Goal: Transaction & Acquisition: Purchase product/service

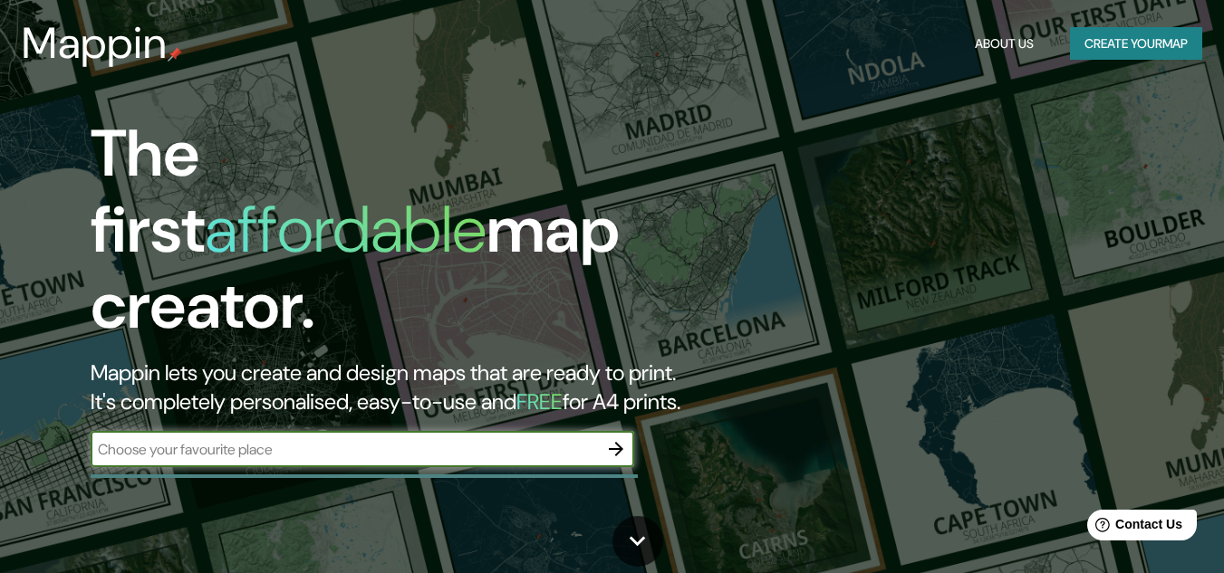
drag, startPoint x: 0, startPoint y: 0, endPoint x: 348, endPoint y: 426, distance: 549.6
click at [348, 439] on input "text" at bounding box center [344, 449] width 507 height 21
type input "cajamarca"
click at [620, 438] on icon "button" at bounding box center [616, 449] width 22 height 22
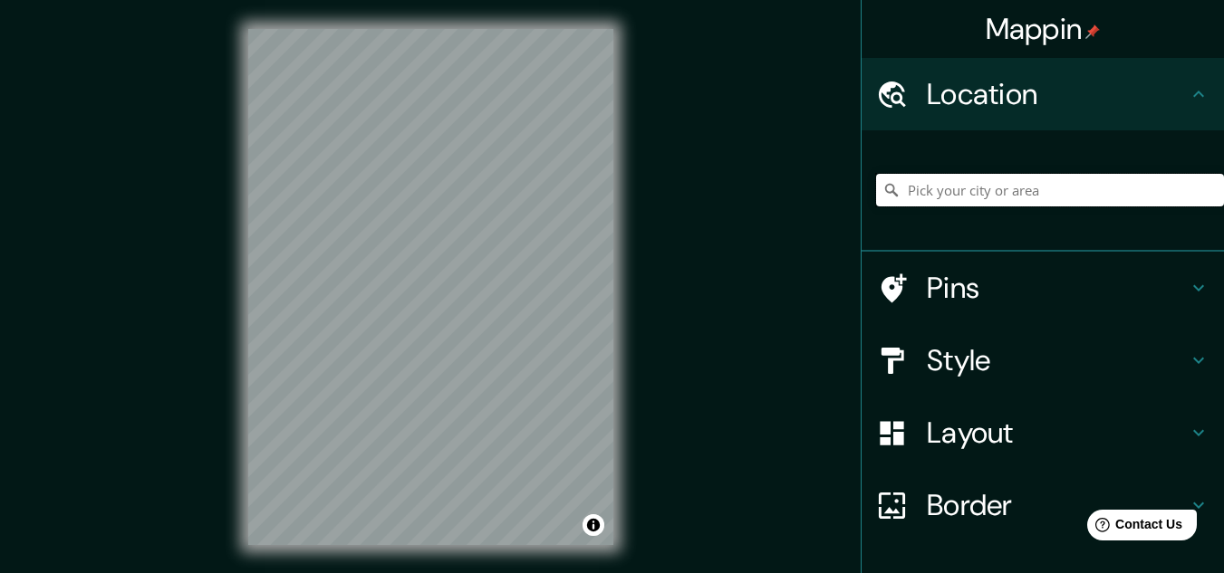
click at [930, 197] on input "Pick your city or area" at bounding box center [1050, 190] width 348 height 33
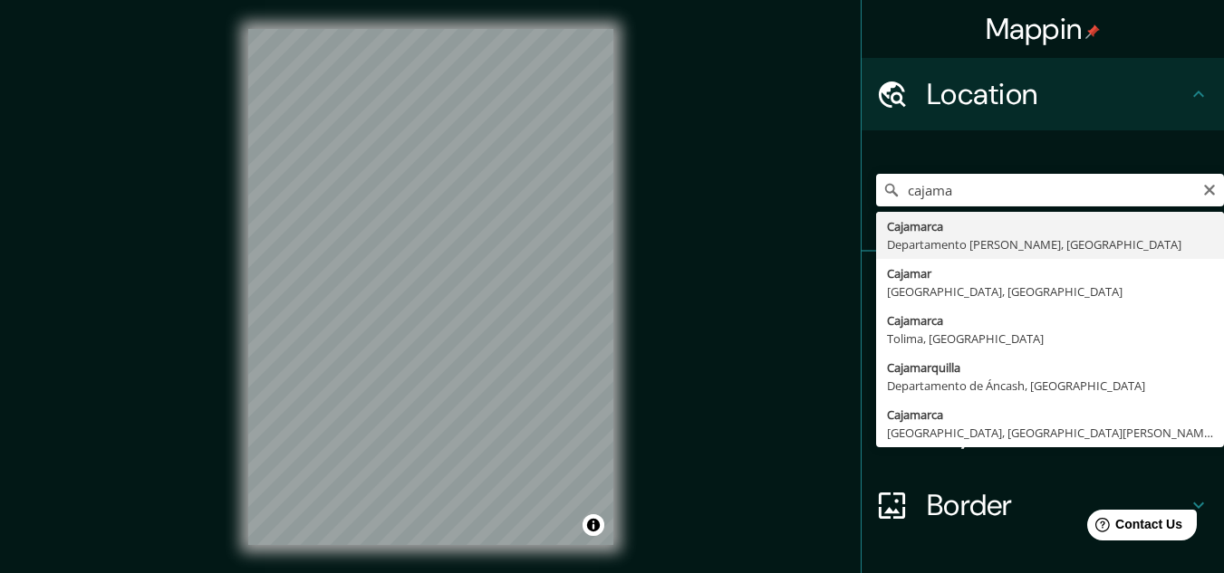
type input "Cajamarca, Departamento de Cajamarca, Perú"
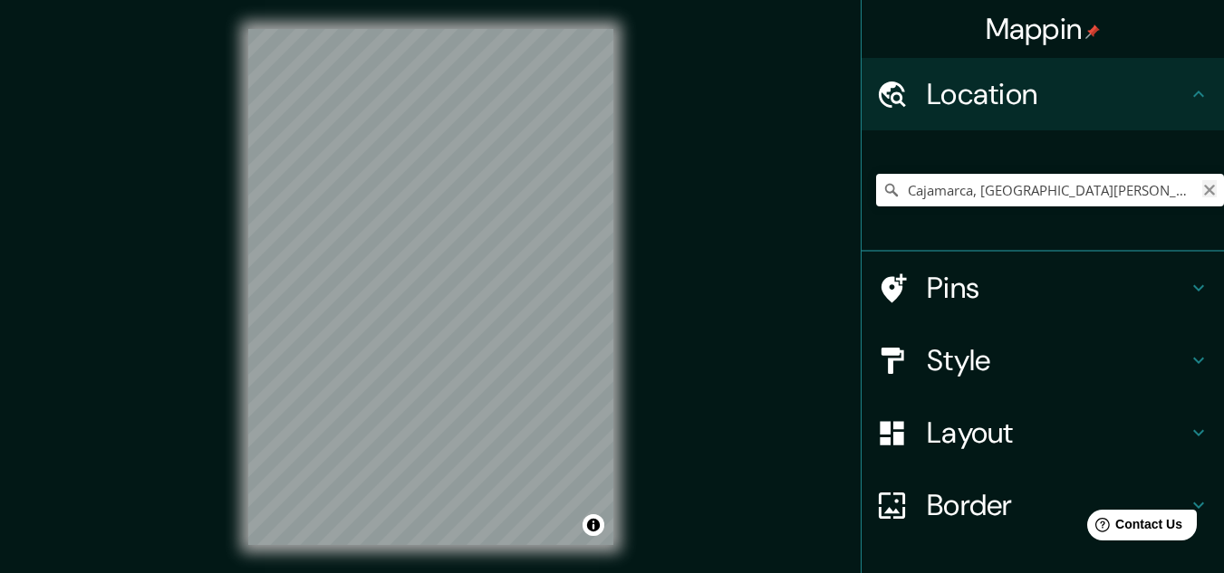
click at [1202, 196] on icon "Clear" at bounding box center [1209, 190] width 14 height 14
click at [1154, 196] on input "Pick your city or area" at bounding box center [1050, 190] width 348 height 33
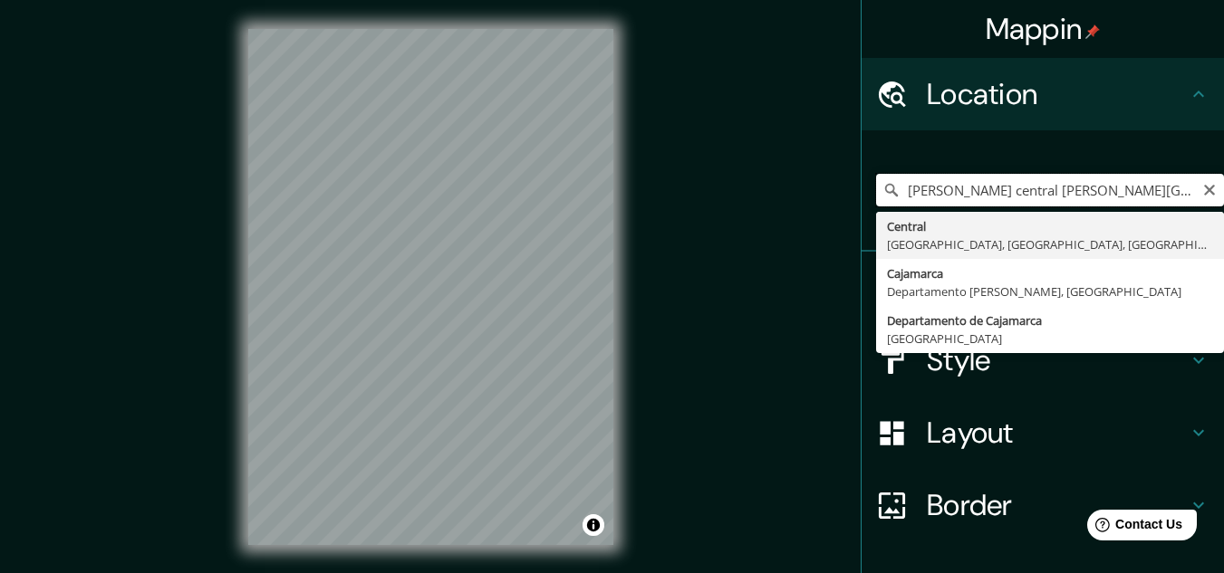
type input "Central, Solingen, Renania del Norte-Westfalia, Alemania"
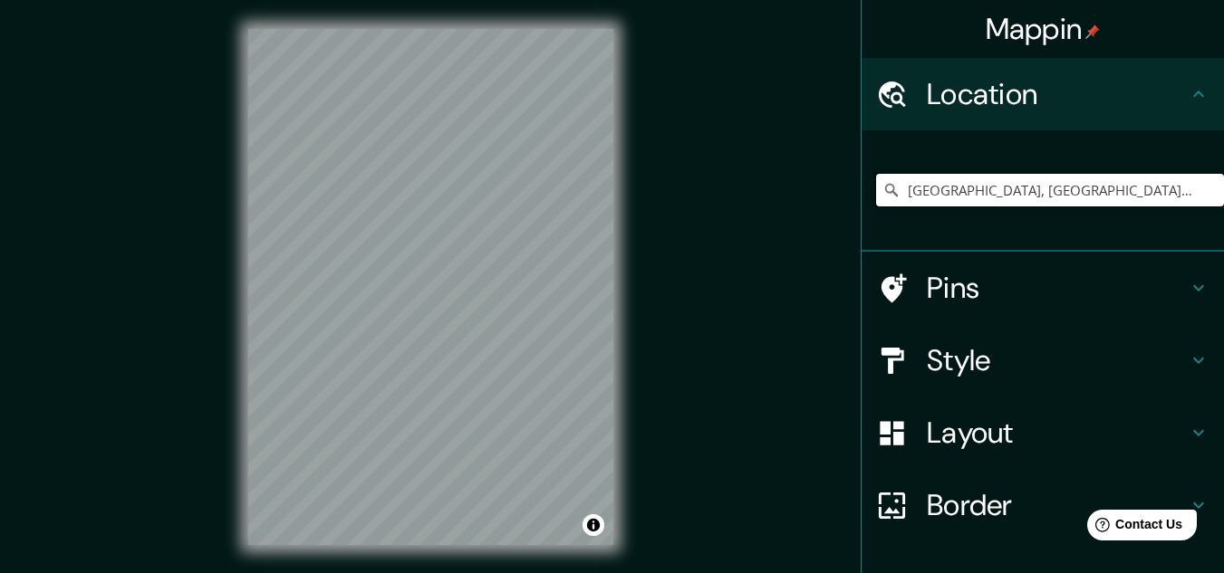
click at [1154, 196] on input "Central, Solingen, Renania del Norte-Westfalia, Alemania" at bounding box center [1050, 190] width 348 height 33
click at [926, 363] on h4 "Style" at bounding box center [1056, 360] width 261 height 36
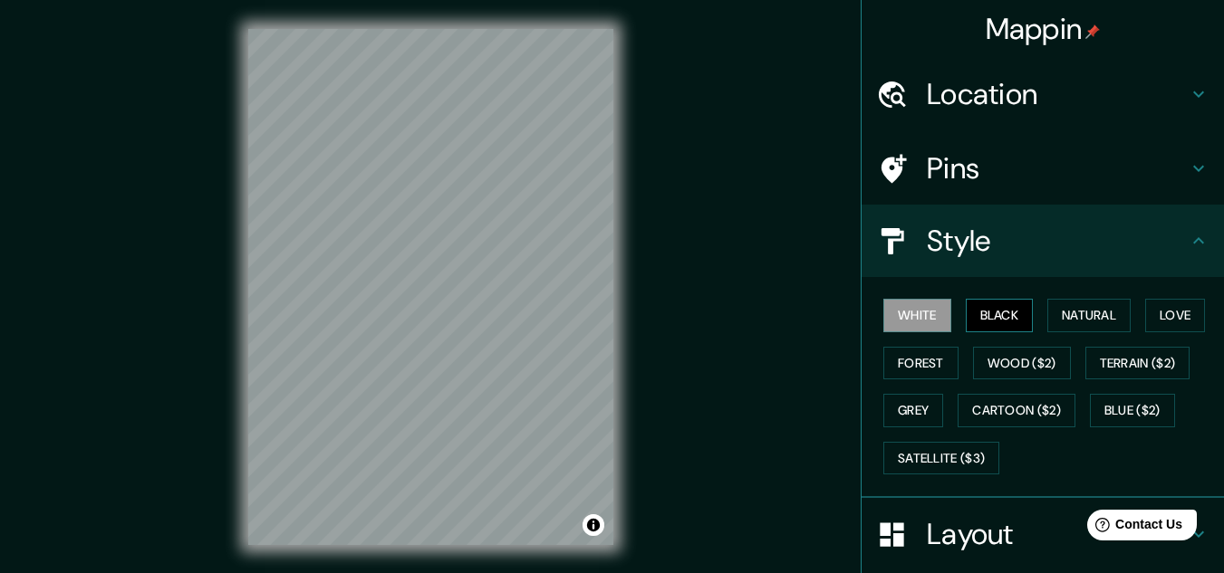
click at [1007, 315] on button "Black" at bounding box center [999, 316] width 68 height 34
click at [1065, 308] on button "Natural" at bounding box center [1088, 316] width 83 height 34
click at [989, 317] on button "Black" at bounding box center [999, 316] width 68 height 34
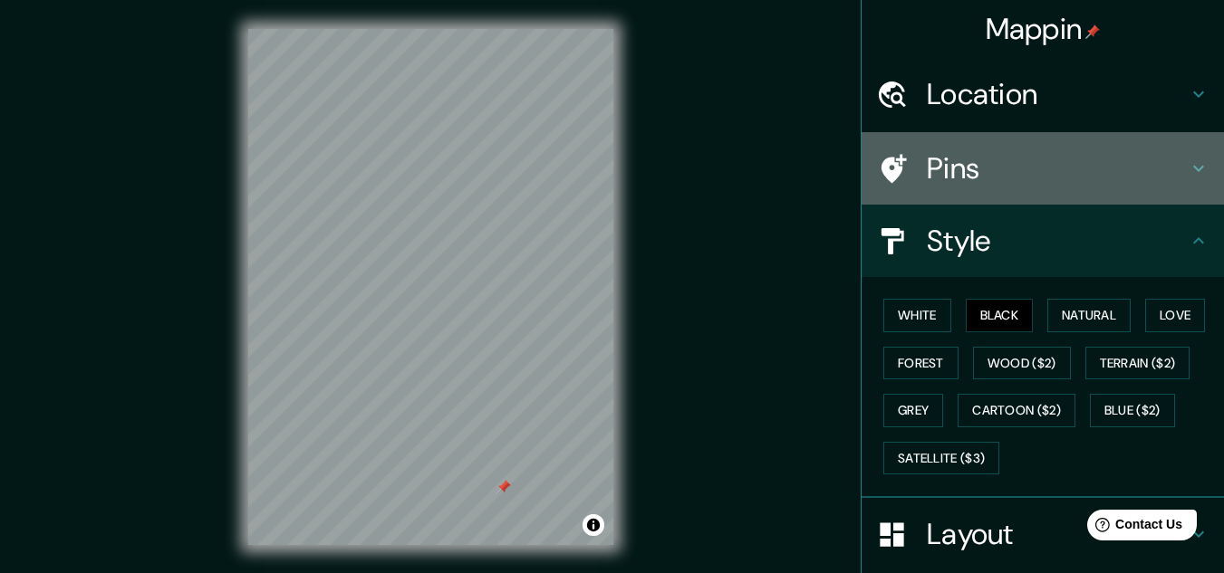
click at [973, 157] on h4 "Pins" at bounding box center [1056, 168] width 261 height 36
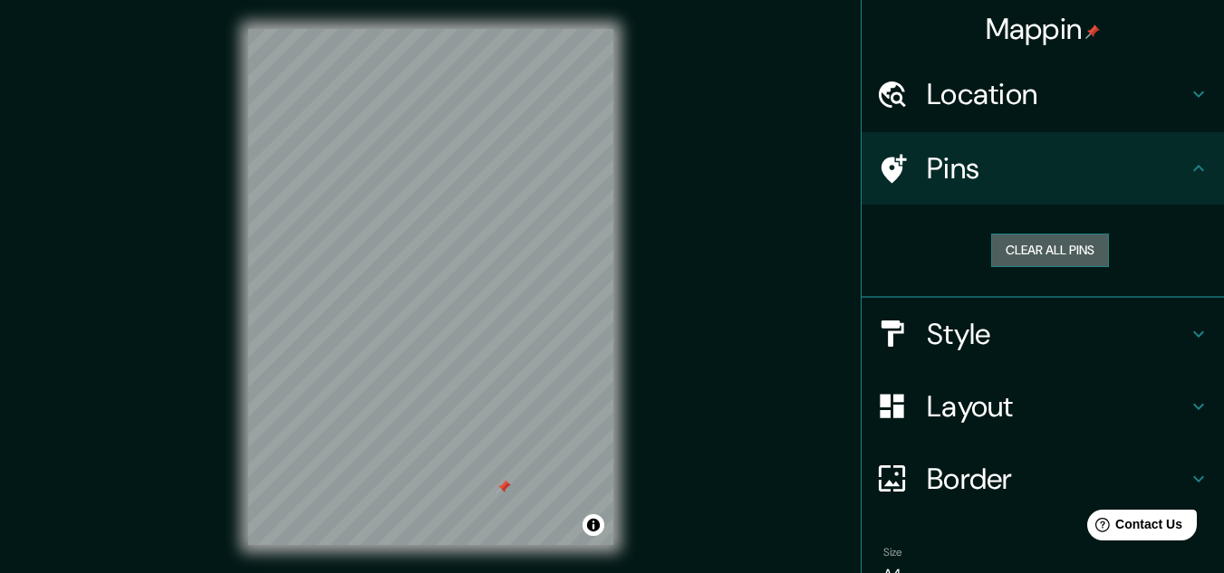
click at [1024, 252] on button "Clear all pins" at bounding box center [1050, 251] width 118 height 34
click at [1021, 245] on button "Clear all pins" at bounding box center [1050, 251] width 118 height 34
click at [907, 167] on div at bounding box center [901, 169] width 51 height 32
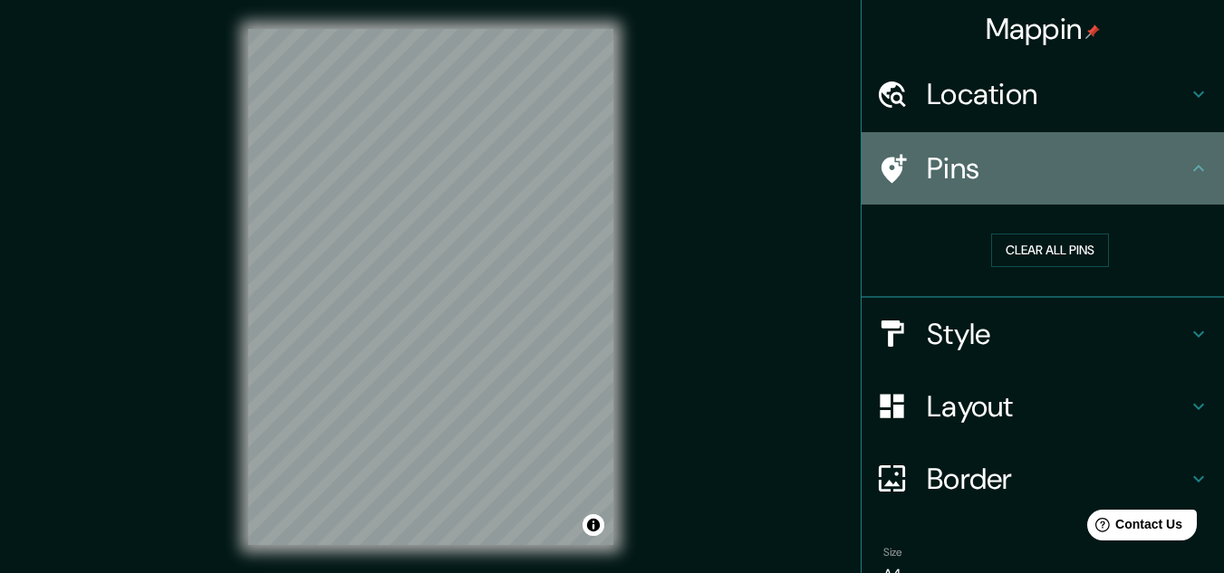
click at [881, 163] on icon at bounding box center [893, 168] width 25 height 29
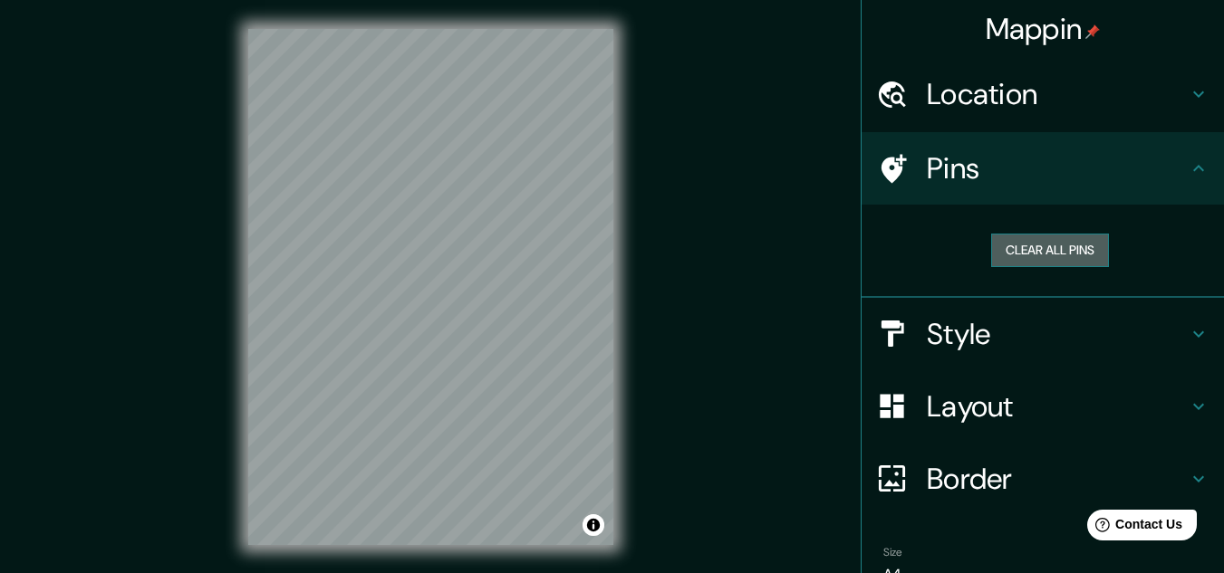
click at [1086, 239] on button "Clear all pins" at bounding box center [1050, 251] width 118 height 34
click at [417, 218] on div at bounding box center [416, 218] width 14 height 14
click at [421, 224] on div at bounding box center [426, 224] width 14 height 14
click at [430, 230] on div at bounding box center [434, 226] width 14 height 14
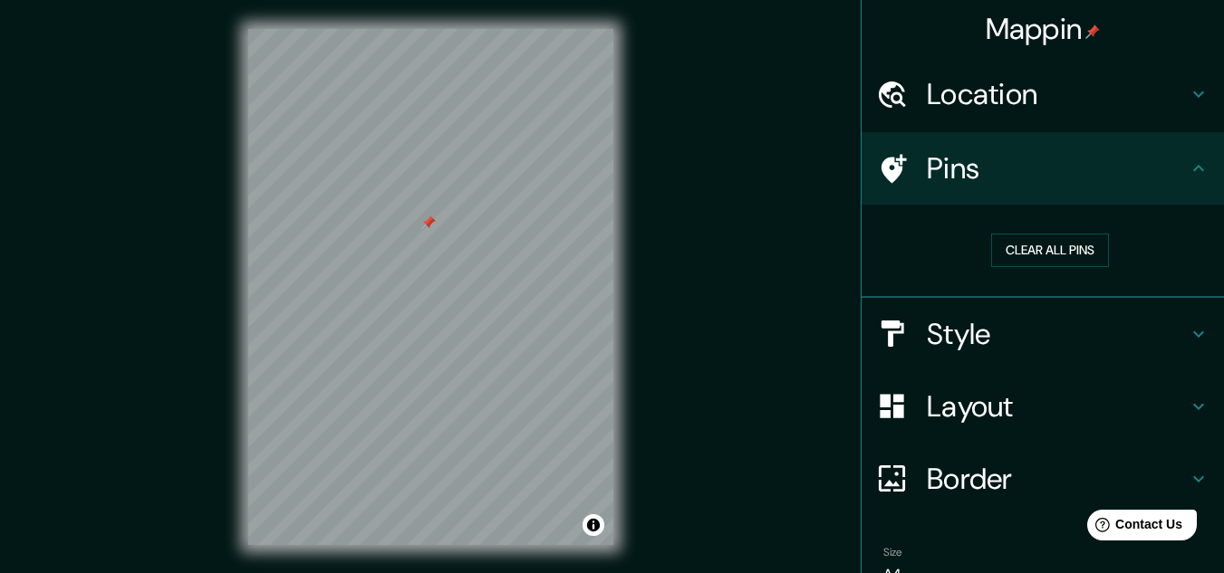
click at [426, 227] on div at bounding box center [428, 223] width 14 height 14
click at [1024, 248] on button "Clear all pins" at bounding box center [1050, 251] width 118 height 34
click at [1031, 243] on button "Clear all pins" at bounding box center [1050, 251] width 118 height 34
click at [1000, 334] on h4 "Style" at bounding box center [1056, 334] width 261 height 36
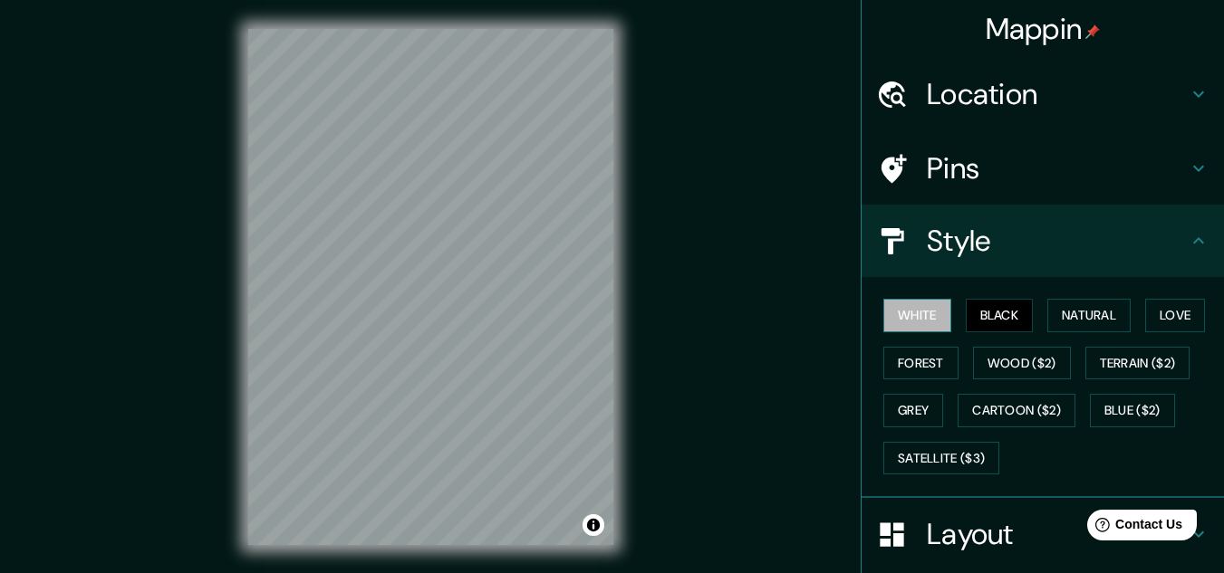
click at [911, 317] on button "White" at bounding box center [917, 316] width 68 height 34
click at [903, 423] on button "Grey" at bounding box center [913, 411] width 60 height 34
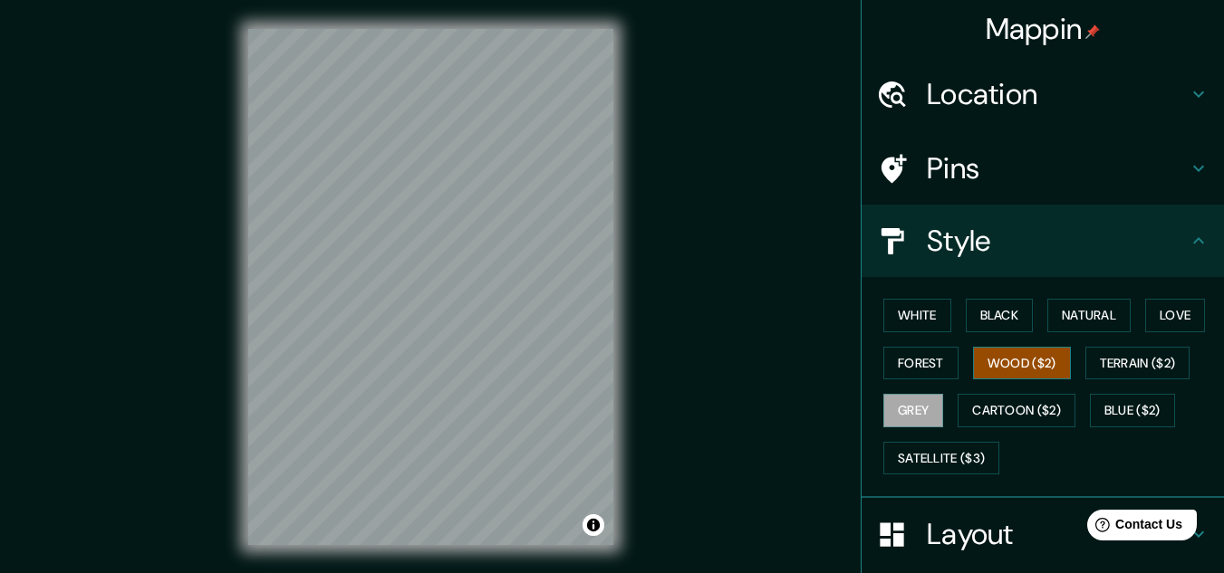
click at [1013, 365] on button "Wood ($2)" at bounding box center [1022, 364] width 98 height 34
click at [1121, 369] on button "Terrain ($2)" at bounding box center [1137, 364] width 105 height 34
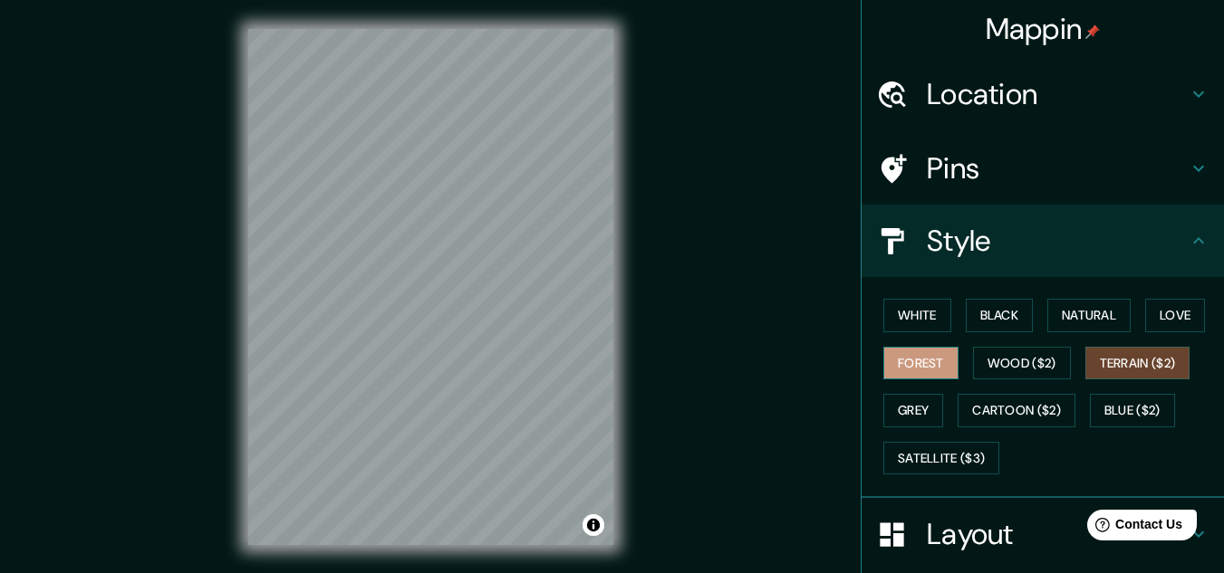
click at [902, 365] on button "Forest" at bounding box center [920, 364] width 75 height 34
click at [1100, 318] on button "Natural" at bounding box center [1088, 316] width 83 height 34
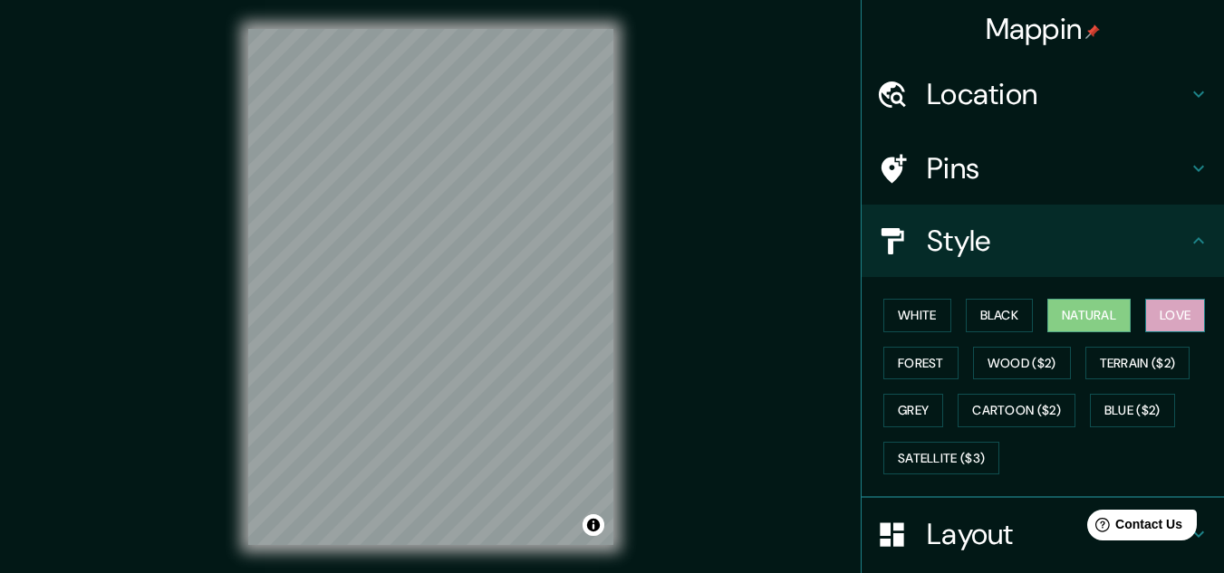
click at [1145, 310] on button "Love" at bounding box center [1175, 316] width 60 height 34
click at [912, 320] on button "White" at bounding box center [917, 316] width 68 height 34
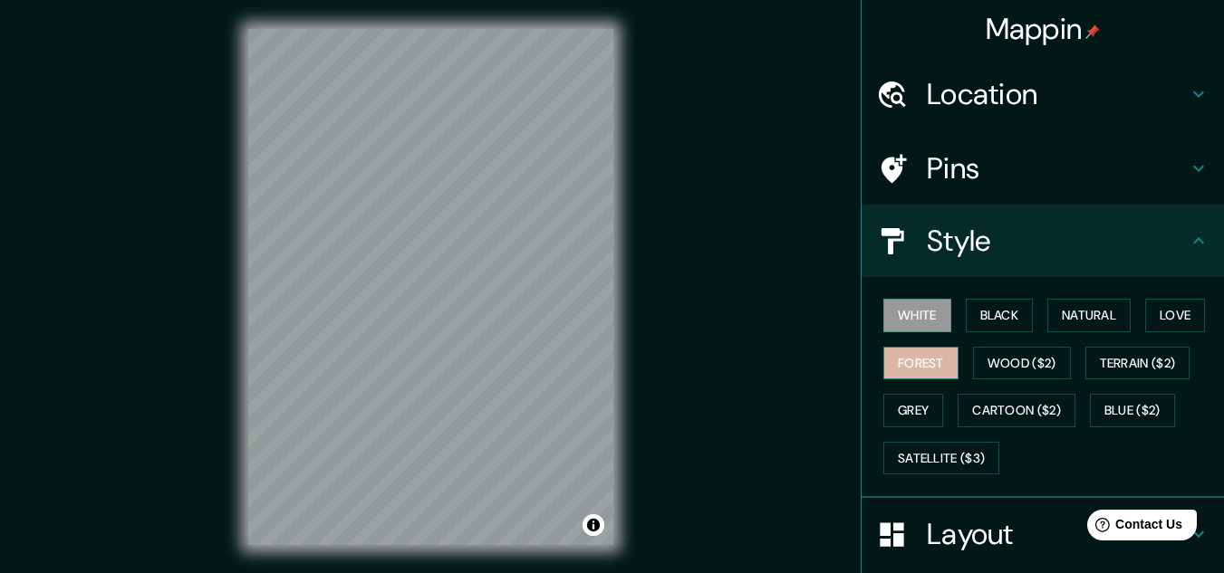
click at [925, 361] on button "Forest" at bounding box center [920, 364] width 75 height 34
click at [893, 413] on button "Grey" at bounding box center [913, 411] width 60 height 34
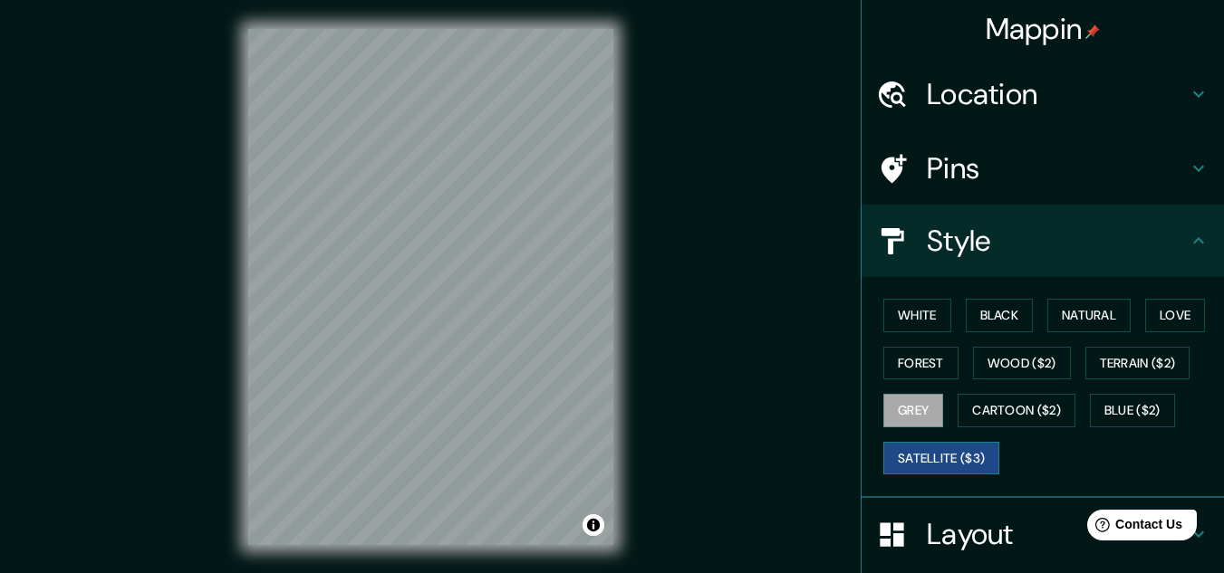
click at [923, 450] on button "Satellite ($3)" at bounding box center [941, 459] width 116 height 34
click at [1108, 406] on button "Blue ($2)" at bounding box center [1131, 411] width 85 height 34
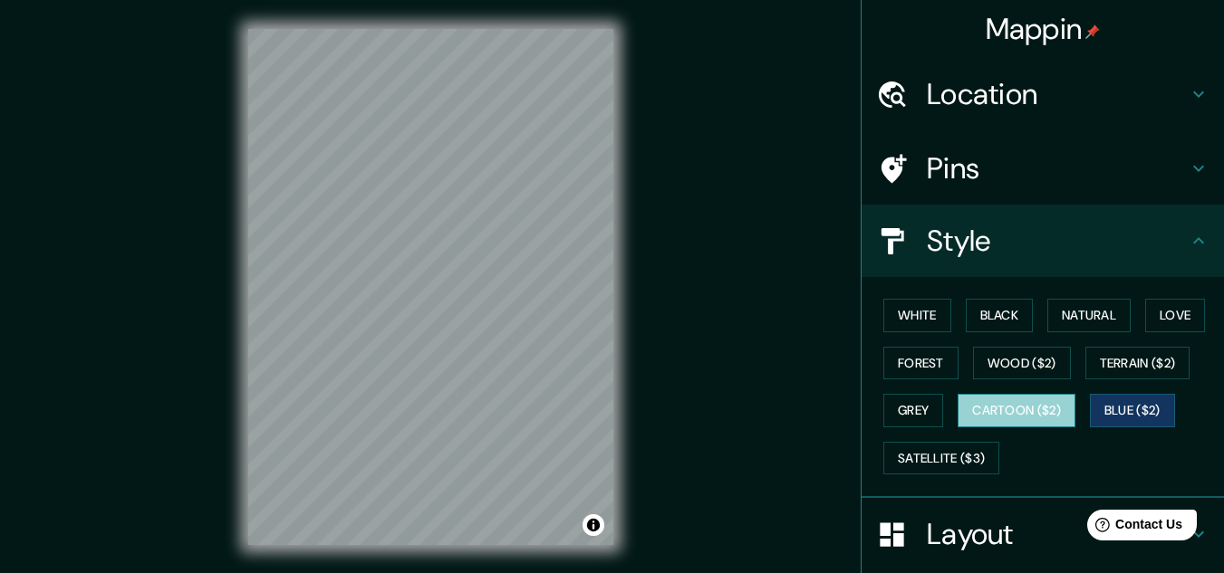
click at [1030, 409] on button "Cartoon ($2)" at bounding box center [1016, 411] width 118 height 34
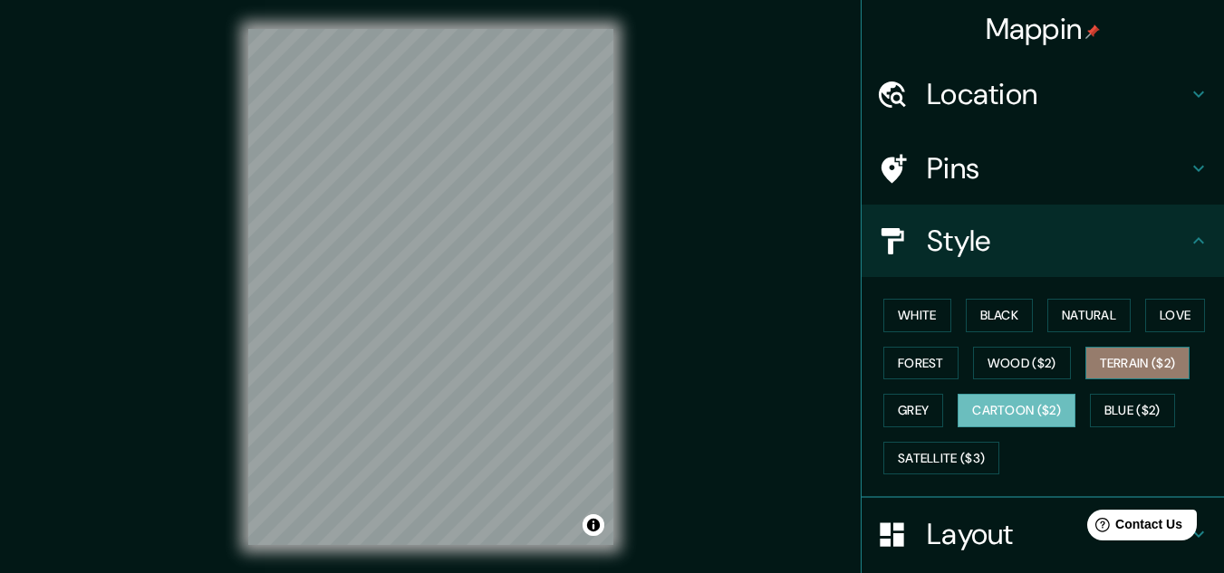
click at [1118, 370] on button "Terrain ($2)" at bounding box center [1137, 364] width 105 height 34
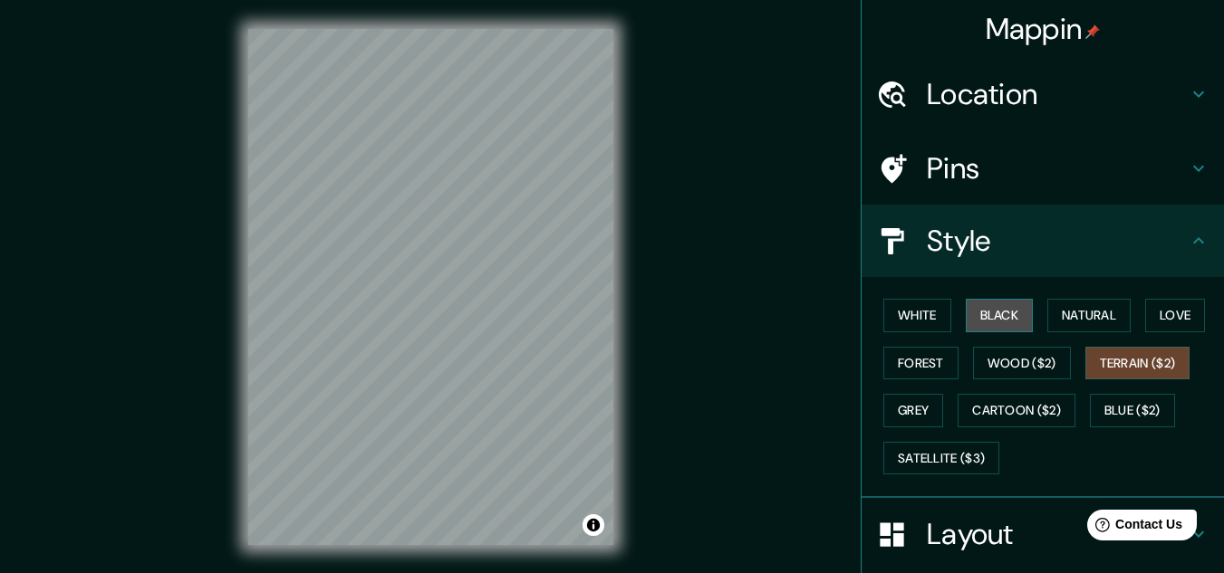
click at [985, 321] on button "Black" at bounding box center [999, 316] width 68 height 34
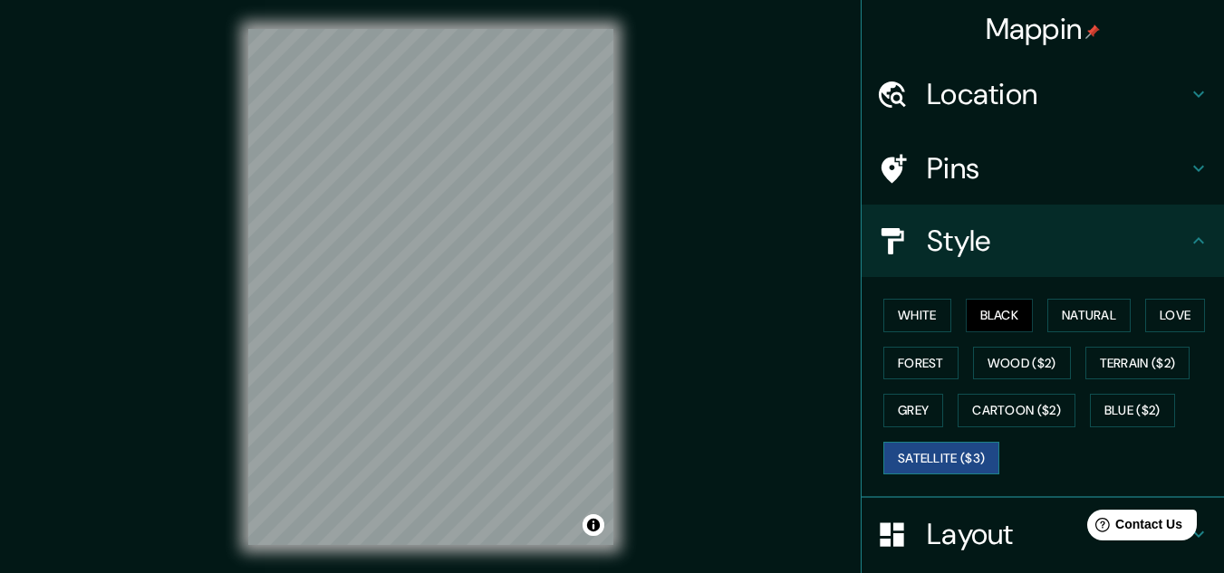
click at [955, 468] on button "Satellite ($3)" at bounding box center [941, 459] width 116 height 34
click at [965, 320] on button "Black" at bounding box center [999, 316] width 68 height 34
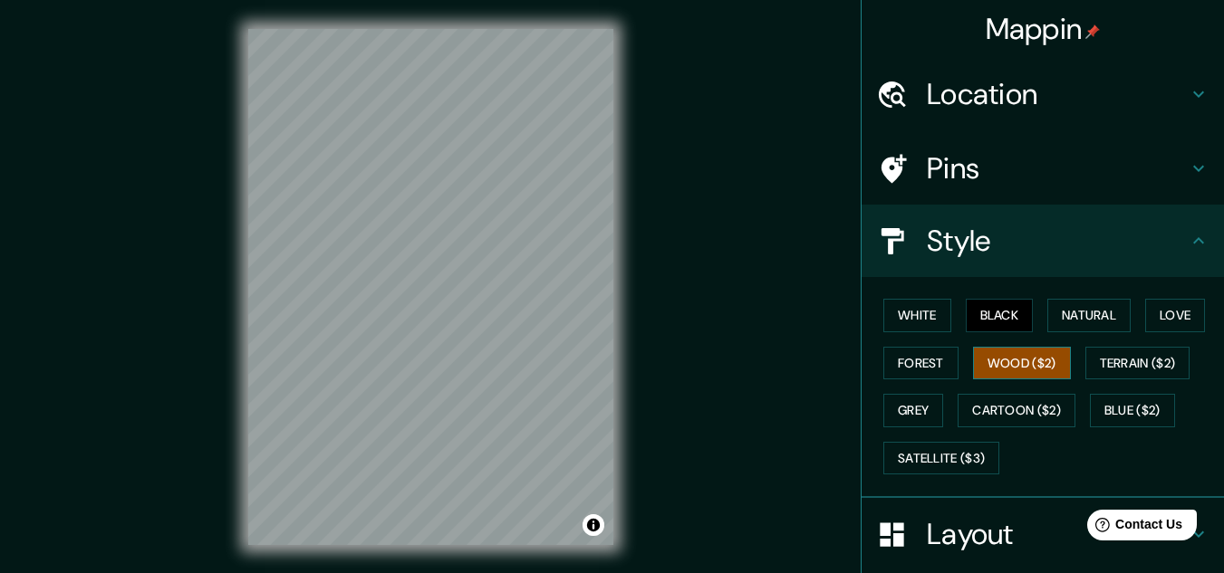
click at [1003, 374] on button "Wood ($2)" at bounding box center [1022, 364] width 98 height 34
type input "Cajamarca, Departamento de Cajamarca, PerúCentral, Solingen, Renania del Norte-…"
click at [408, 460] on div at bounding box center [406, 457] width 14 height 14
click at [356, 473] on div at bounding box center [353, 467] width 14 height 14
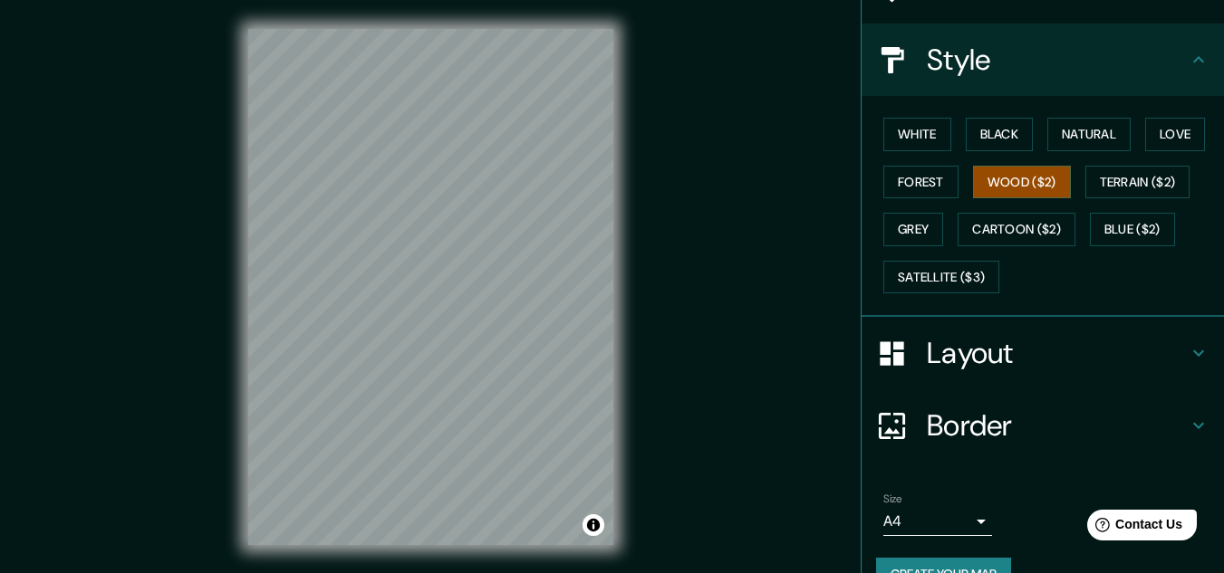
scroll to position [221, 0]
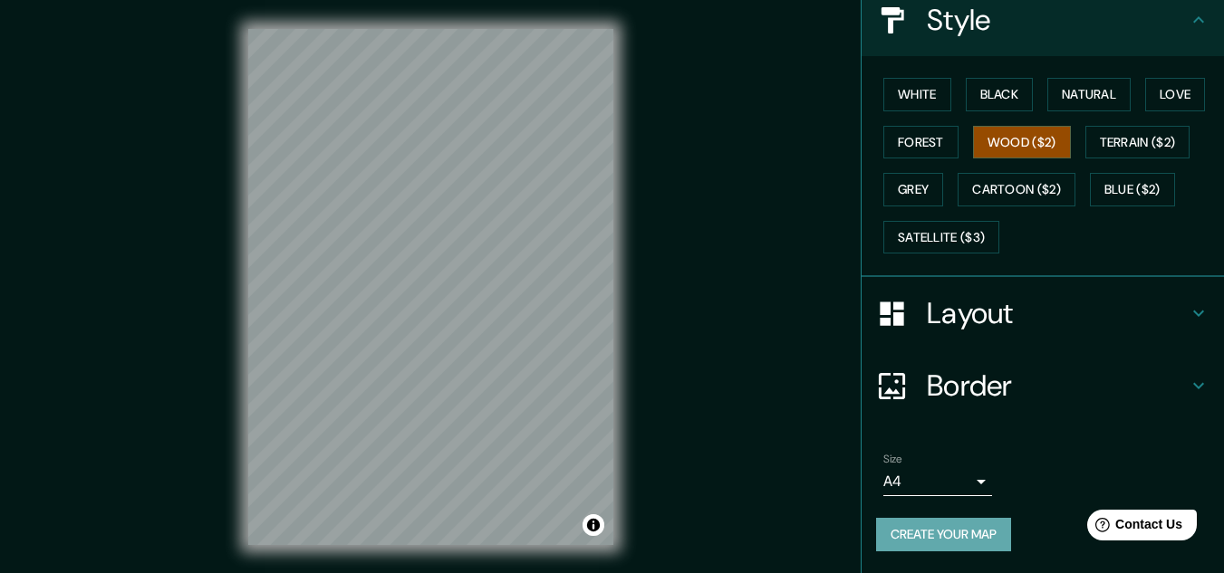
click at [958, 540] on button "Create your map" at bounding box center [943, 535] width 135 height 34
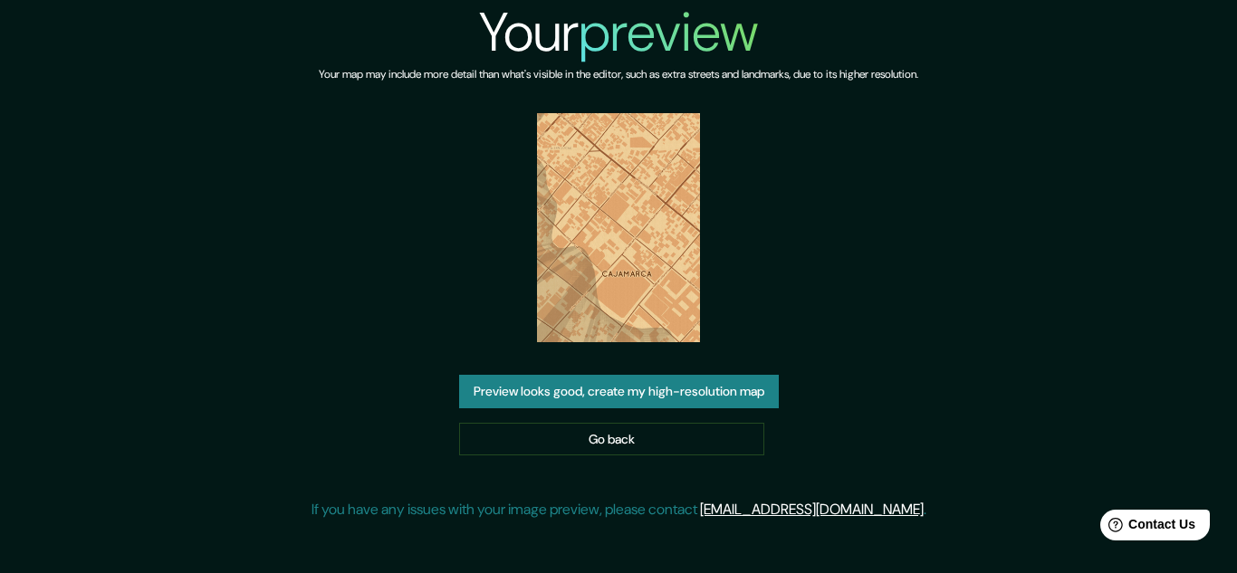
click at [612, 402] on button "Preview looks good, create my high-resolution map" at bounding box center [619, 392] width 320 height 34
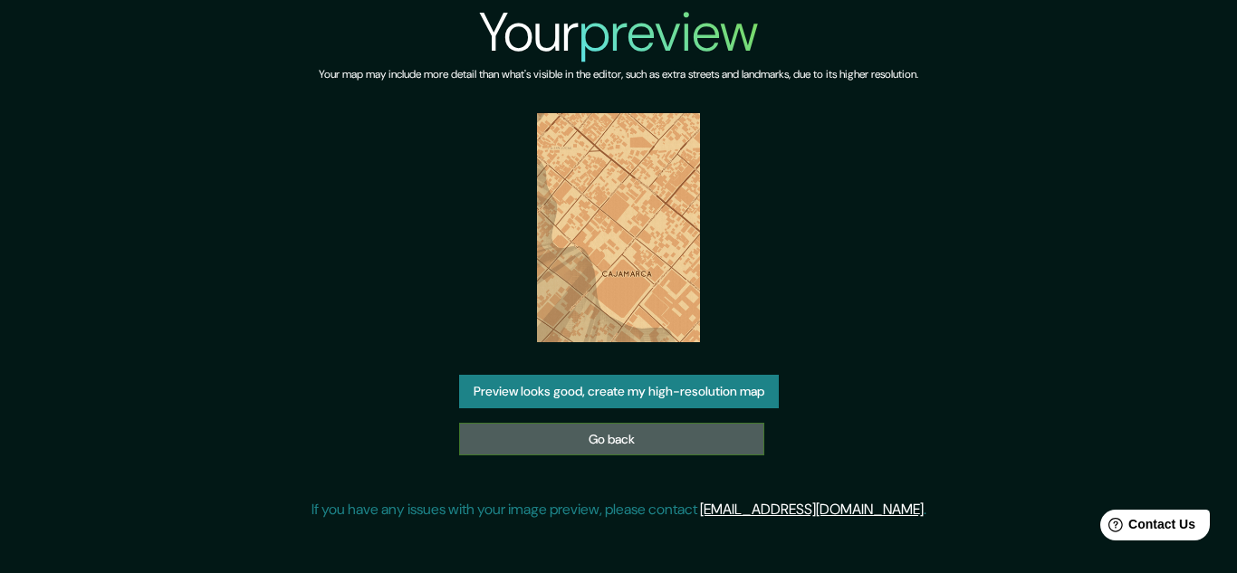
click at [599, 437] on link "Go back" at bounding box center [611, 440] width 305 height 34
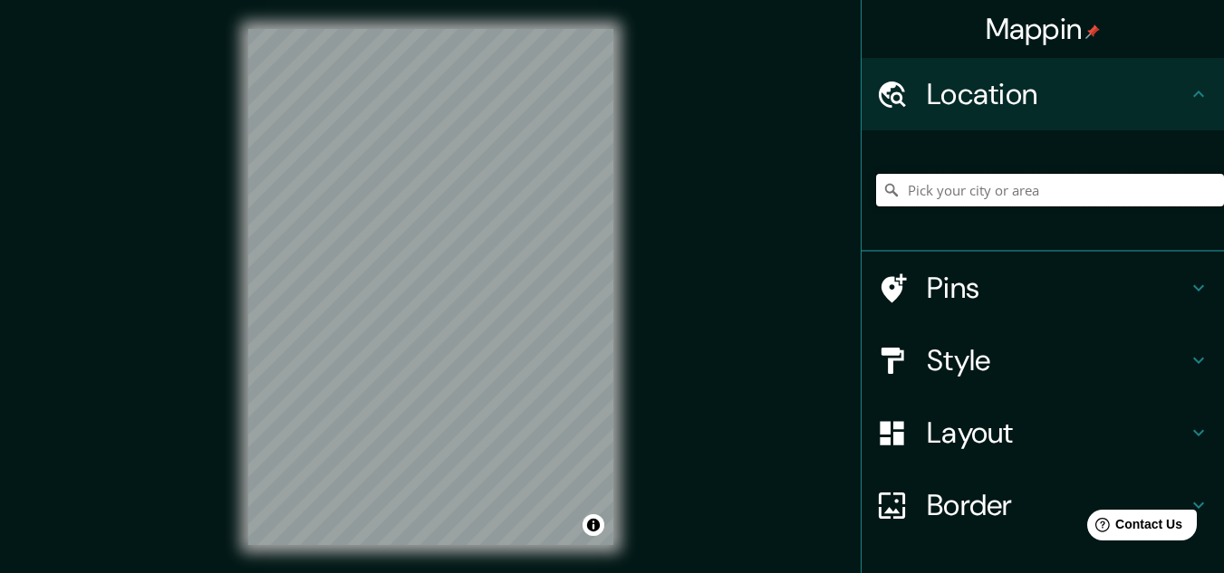
click at [988, 184] on input "Pick your city or area" at bounding box center [1050, 190] width 348 height 33
click at [962, 196] on input "Pick your city or area" at bounding box center [1050, 190] width 348 height 33
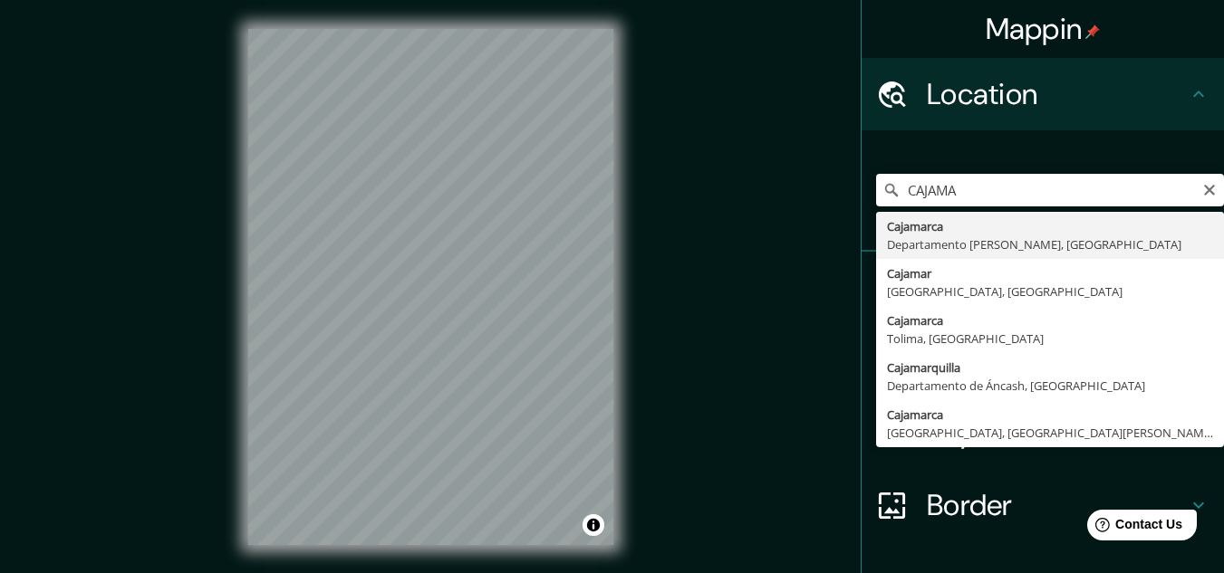
type input "Cajamarca, Departamento de Cajamarca, Perú"
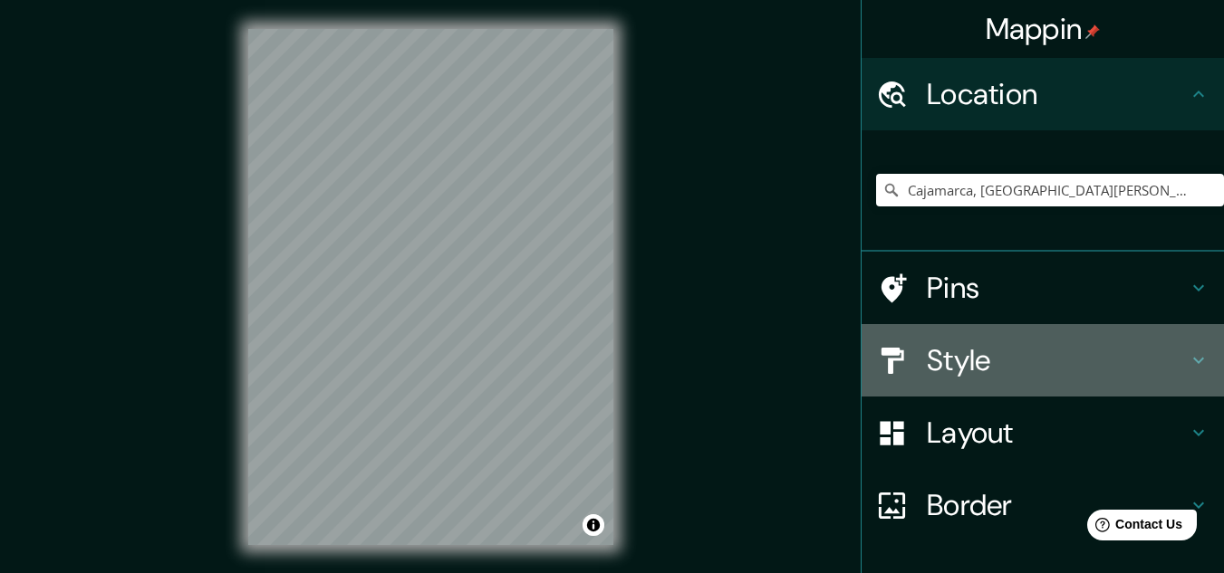
click at [950, 359] on h4 "Style" at bounding box center [1056, 360] width 261 height 36
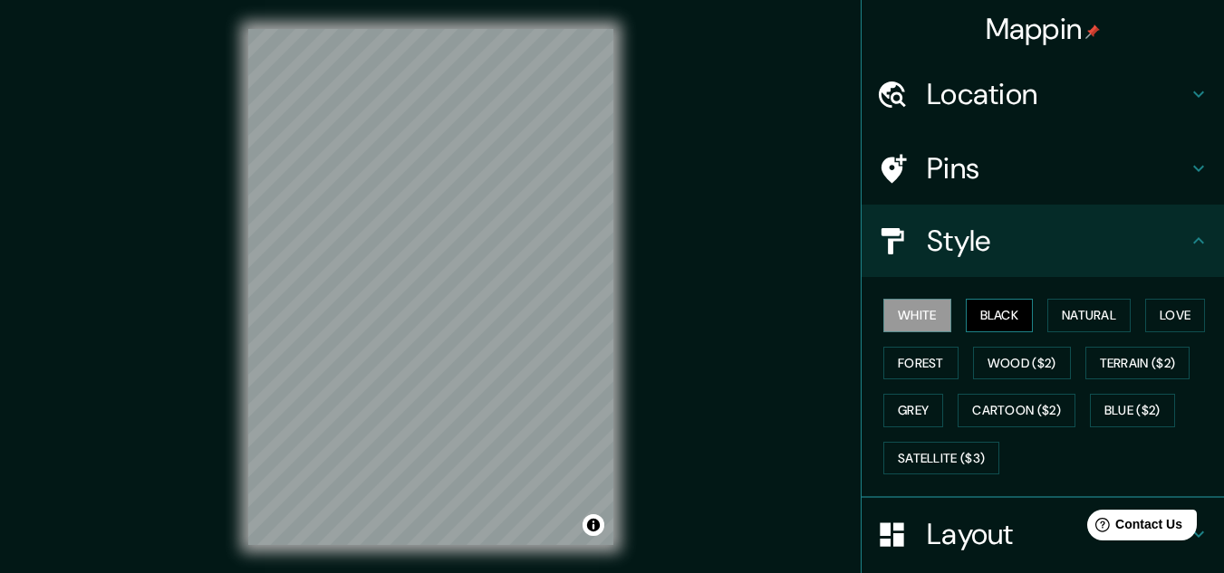
click at [994, 317] on button "Black" at bounding box center [999, 316] width 68 height 34
click at [1072, 318] on button "Natural" at bounding box center [1088, 316] width 83 height 34
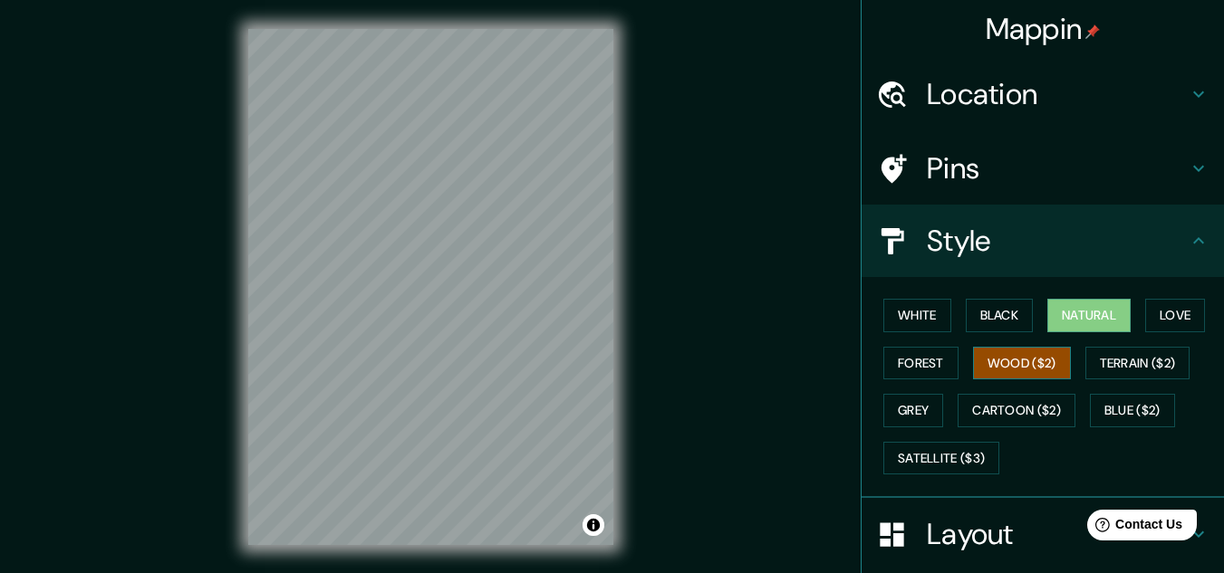
click at [984, 363] on button "Wood ($2)" at bounding box center [1022, 364] width 98 height 34
click at [399, 437] on div at bounding box center [406, 441] width 14 height 14
click at [404, 437] on div at bounding box center [399, 439] width 14 height 14
click at [431, 439] on div at bounding box center [428, 437] width 14 height 14
click at [1113, 366] on button "Terrain ($2)" at bounding box center [1137, 364] width 105 height 34
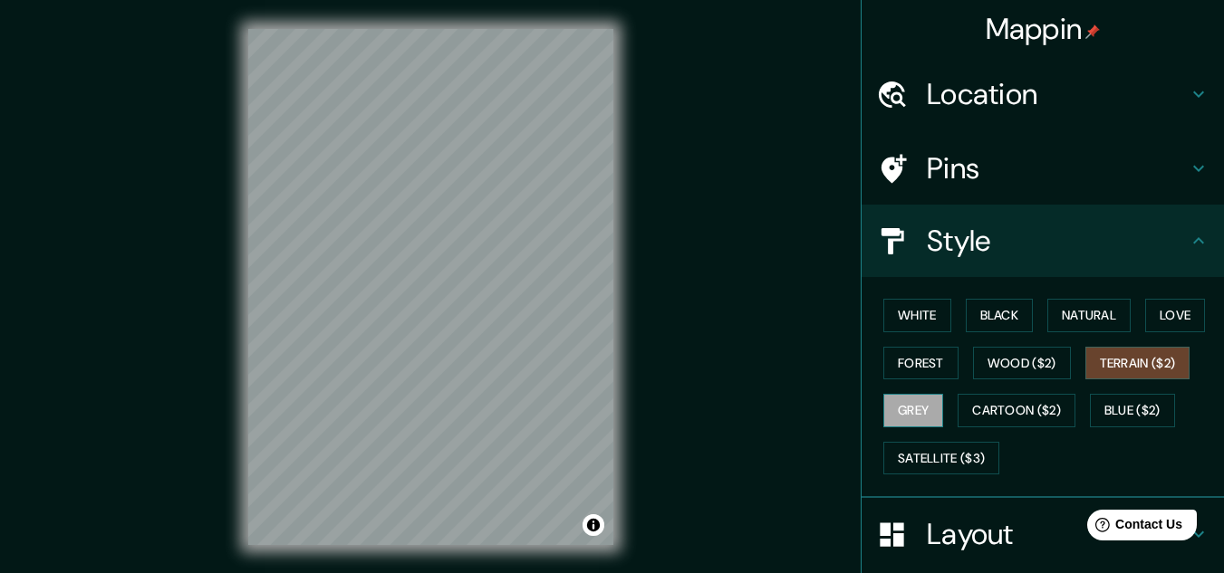
click at [896, 406] on button "Grey" at bounding box center [913, 411] width 60 height 34
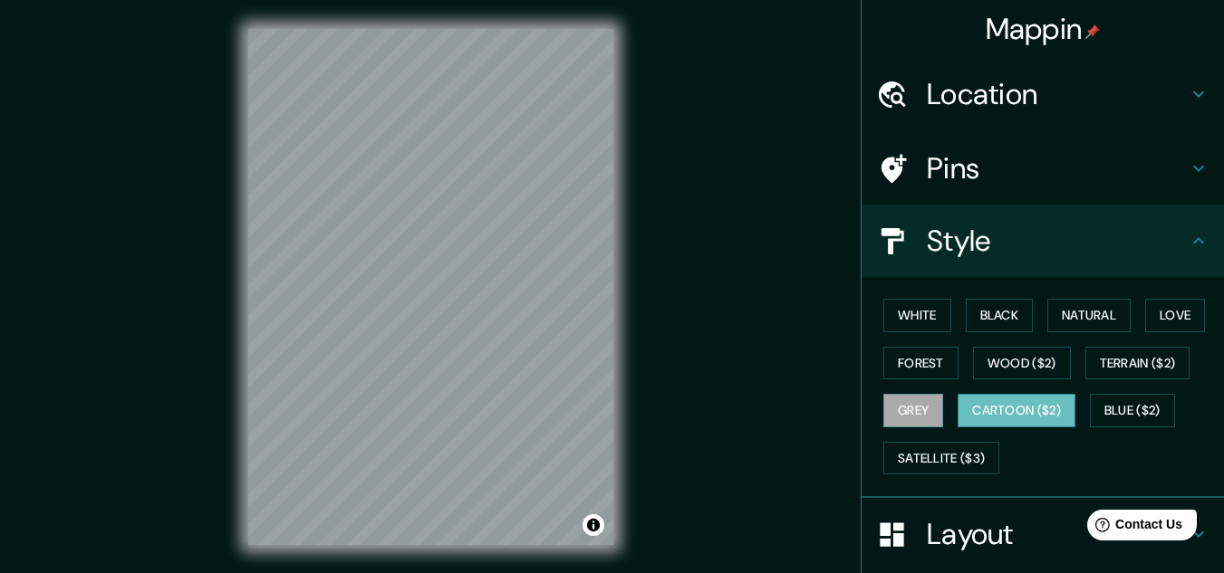
click at [982, 408] on button "Cartoon ($2)" at bounding box center [1016, 411] width 118 height 34
click at [1112, 405] on button "Blue ($2)" at bounding box center [1131, 411] width 85 height 34
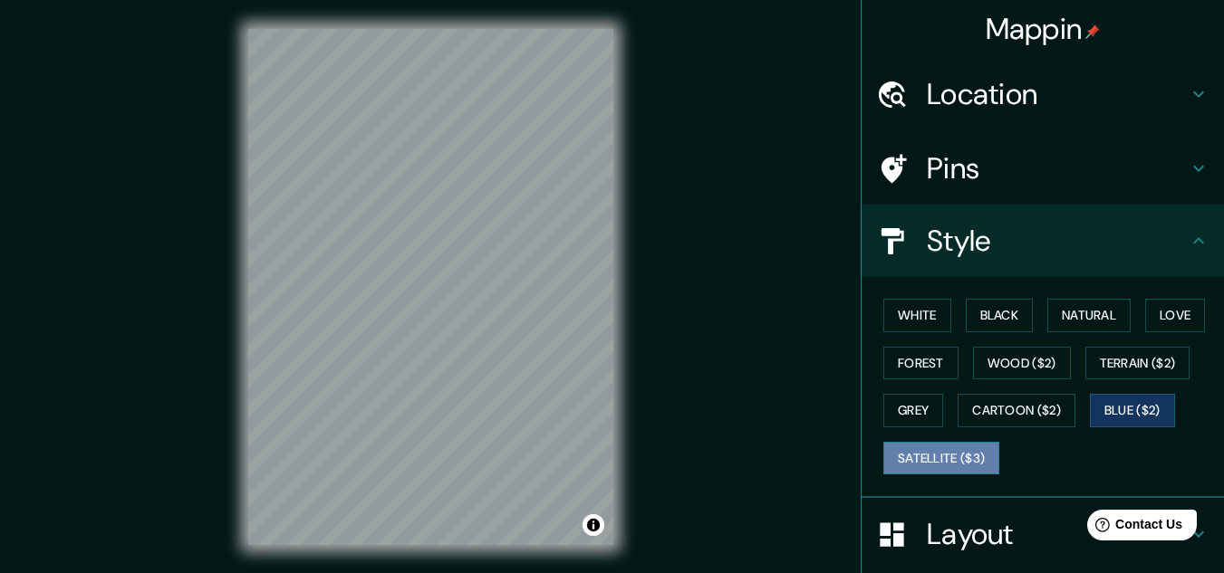
click at [979, 447] on button "Satellite ($3)" at bounding box center [941, 459] width 116 height 34
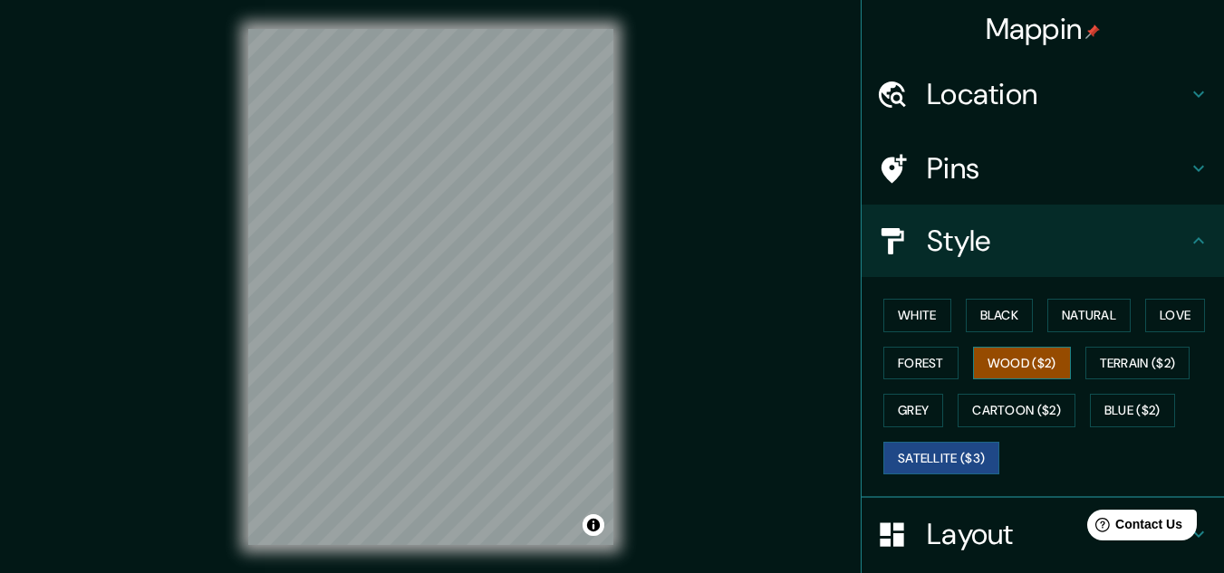
click at [998, 356] on button "Wood ($2)" at bounding box center [1022, 364] width 98 height 34
click at [891, 533] on icon at bounding box center [892, 535] width 32 height 32
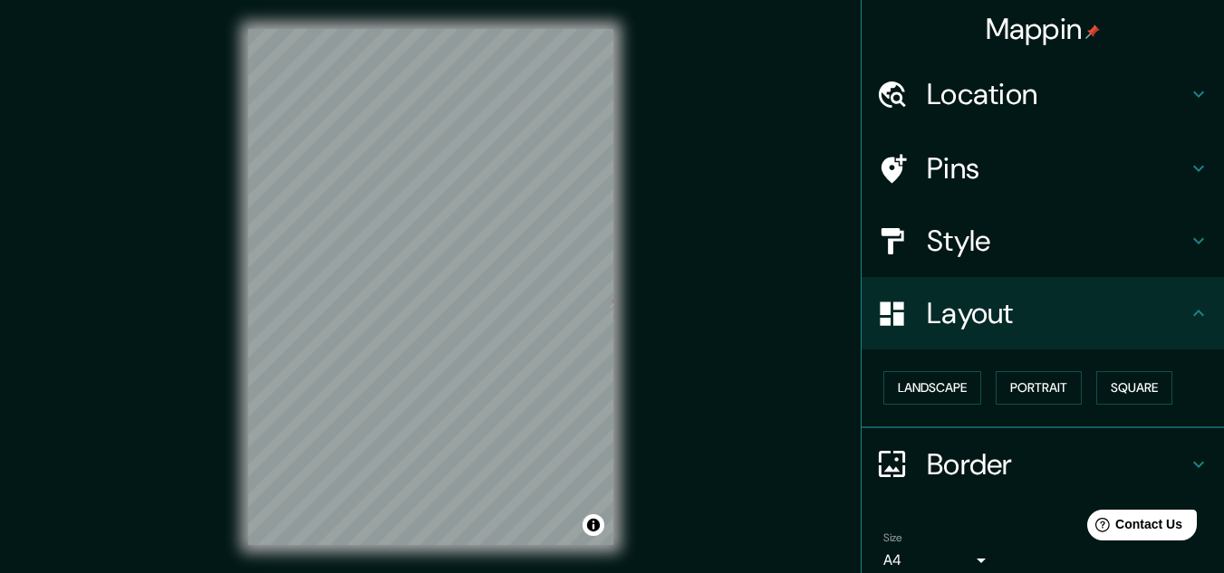
scroll to position [78, 0]
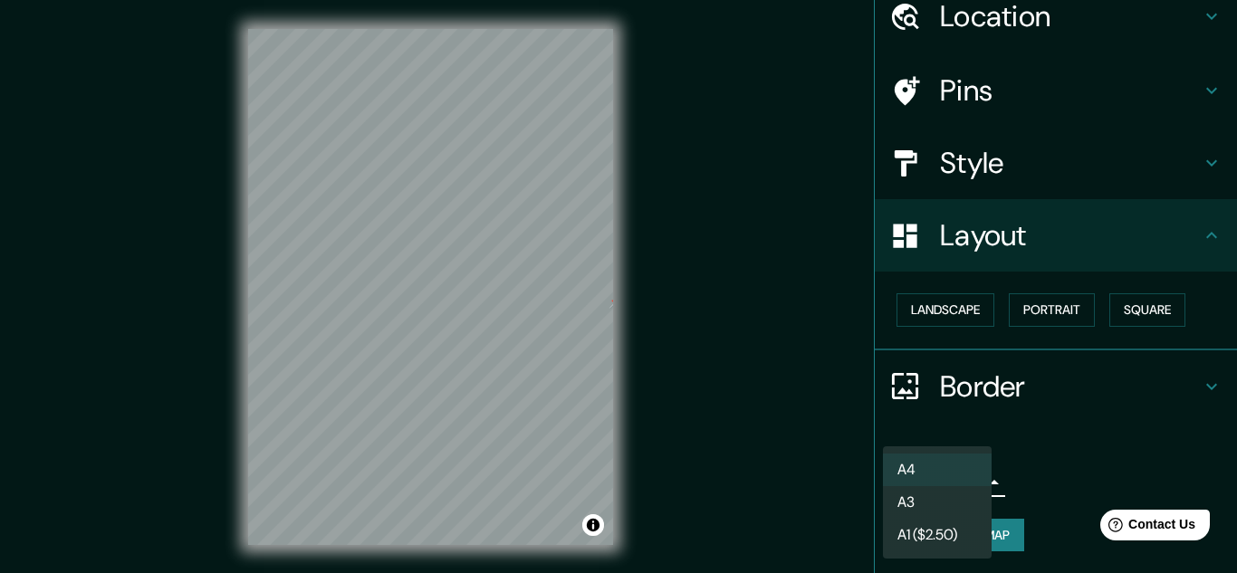
click at [930, 481] on body "Mappin Location Cajamarca, Departamento de Cajamarca, Perú Pins Style Layout La…" at bounding box center [618, 286] width 1237 height 573
click at [919, 510] on li "A3" at bounding box center [937, 502] width 109 height 33
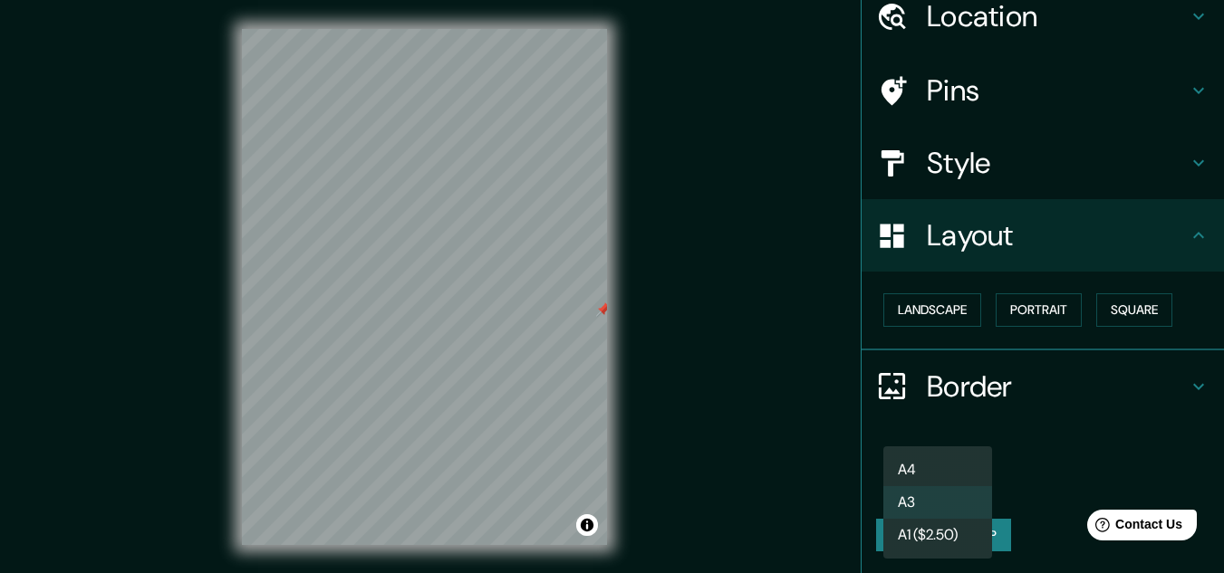
click at [963, 485] on body "Mappin Location Cajamarca, Departamento de Cajamarca, Perú Pins Style Layout La…" at bounding box center [612, 286] width 1224 height 573
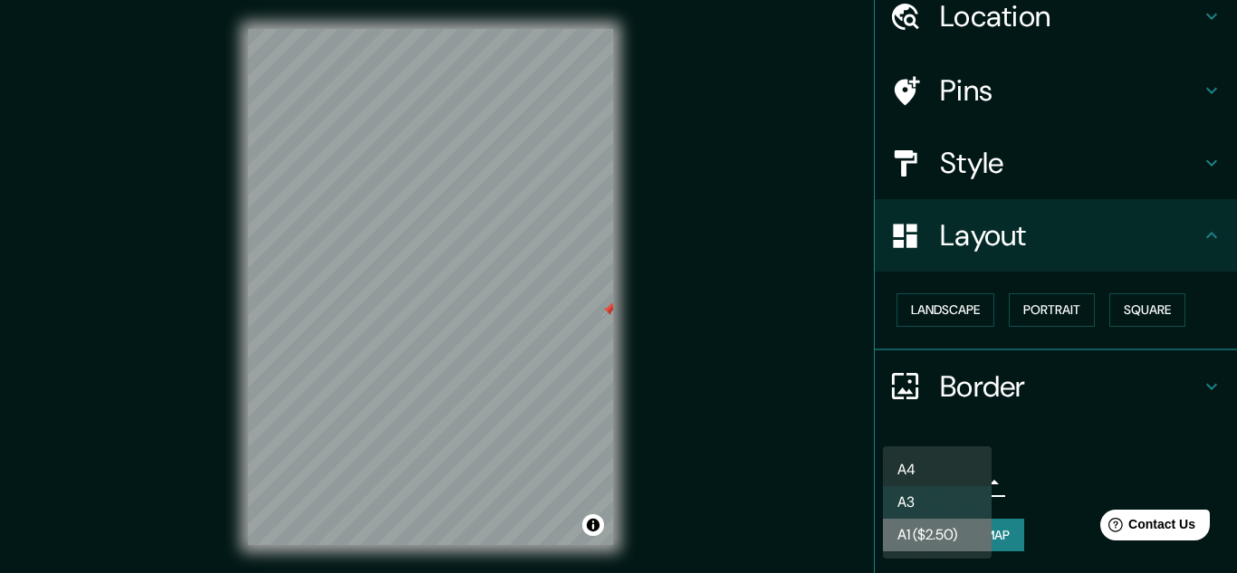
click at [954, 532] on li "A1 ($2.50)" at bounding box center [937, 535] width 109 height 33
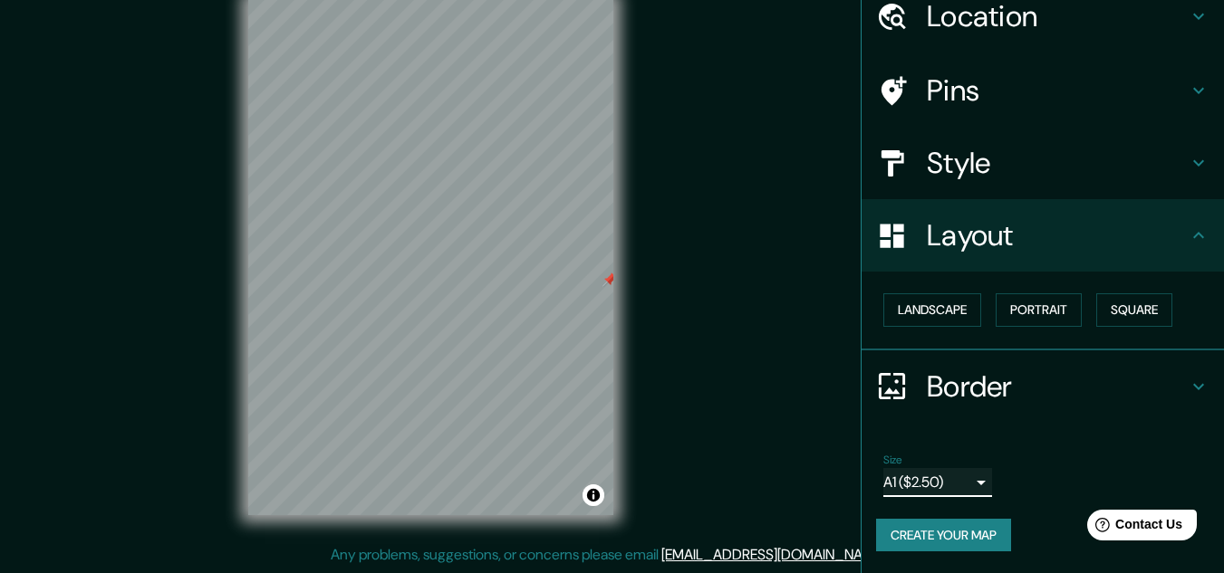
scroll to position [0, 0]
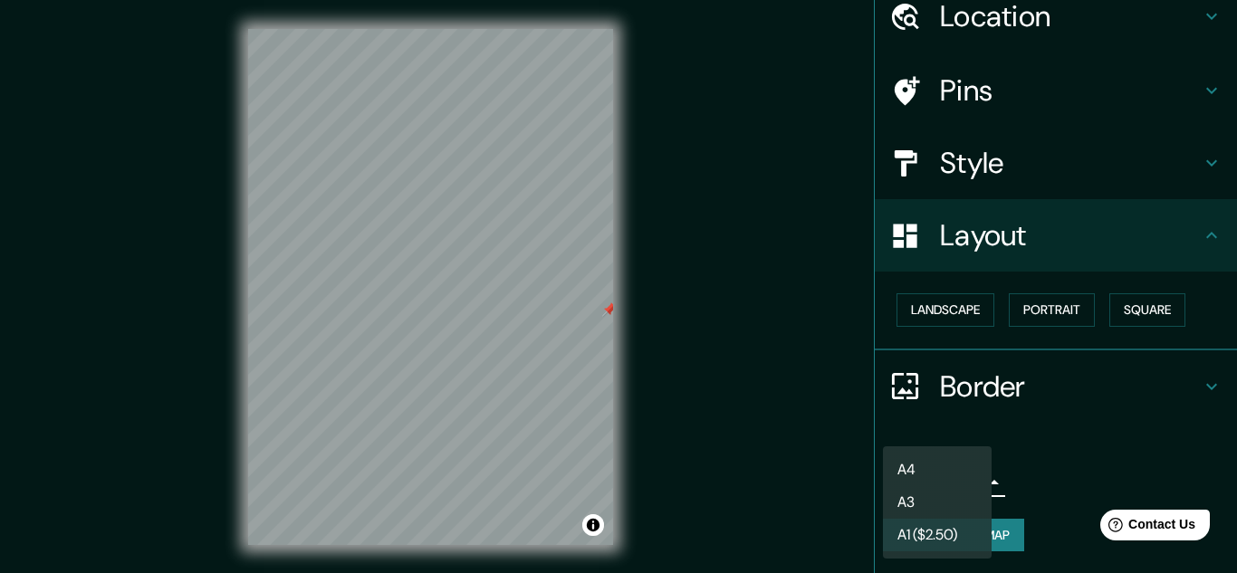
click at [912, 475] on body "Mappin Location Cajamarca, Departamento de Cajamarca, Perú Pins Style Layout La…" at bounding box center [618, 286] width 1237 height 573
click at [936, 500] on li "A3" at bounding box center [937, 502] width 109 height 33
type input "a4"
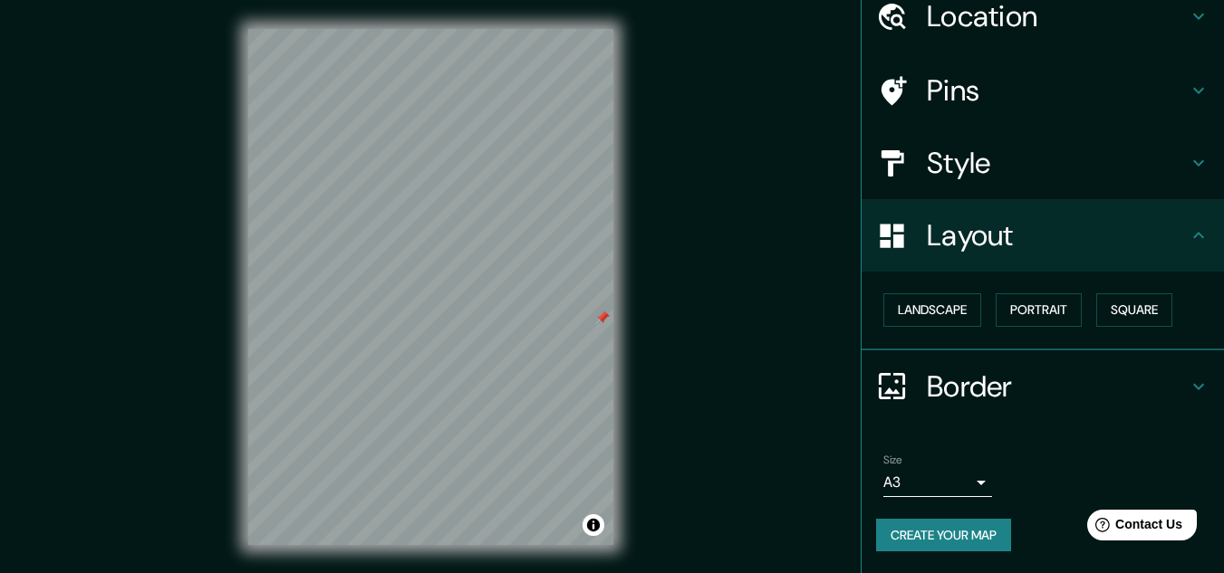
click at [926, 385] on h4 "Border" at bounding box center [1056, 387] width 261 height 36
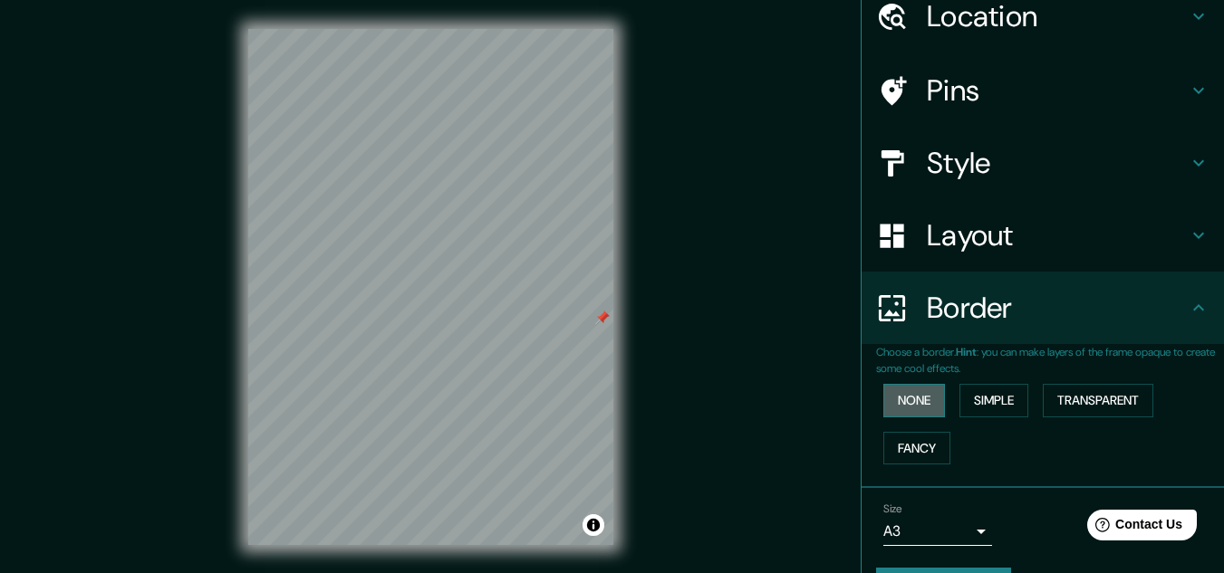
click at [918, 407] on button "None" at bounding box center [914, 401] width 62 height 34
click at [998, 405] on button "Simple" at bounding box center [993, 401] width 69 height 34
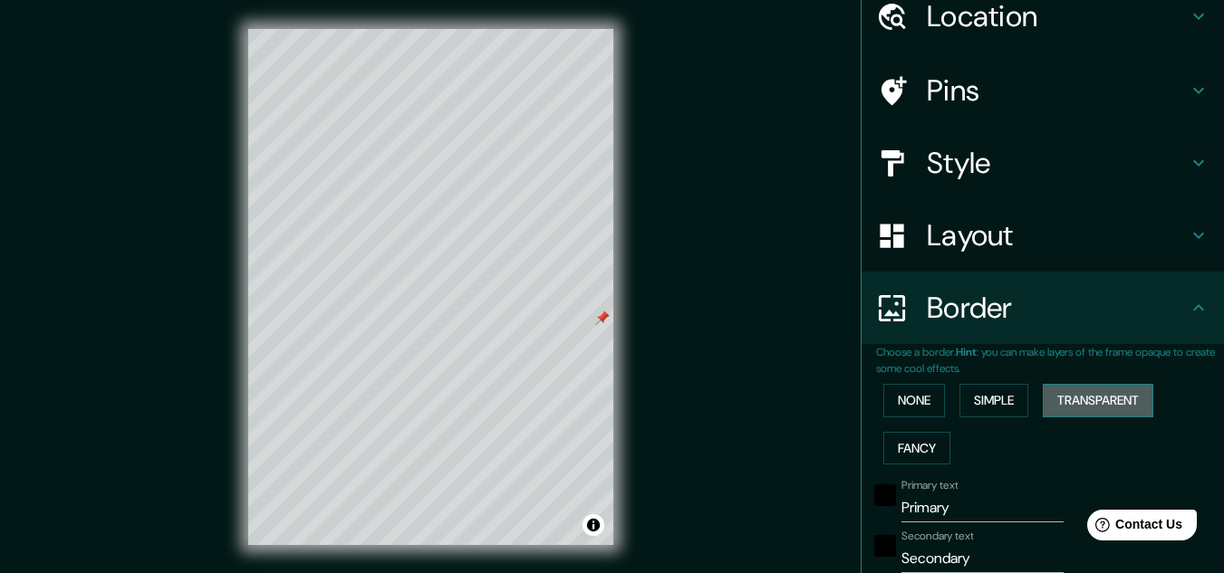
click at [1063, 402] on button "Transparent" at bounding box center [1097, 401] width 110 height 34
click at [893, 447] on button "Fancy" at bounding box center [916, 449] width 67 height 34
click at [895, 413] on button "None" at bounding box center [914, 401] width 62 height 34
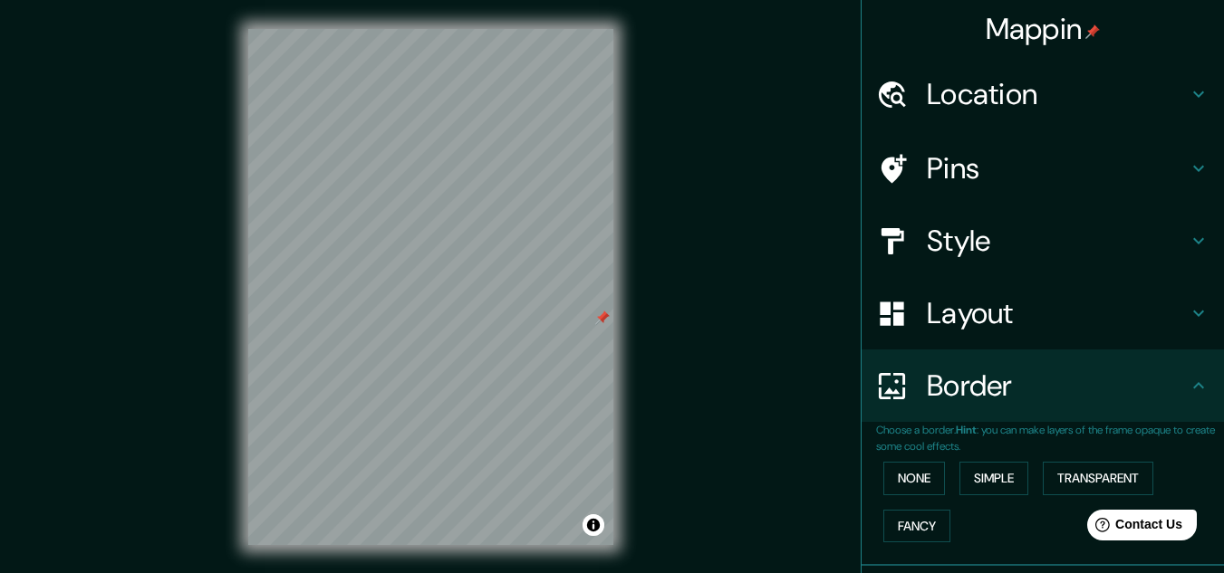
click at [979, 402] on h4 "Border" at bounding box center [1056, 386] width 261 height 36
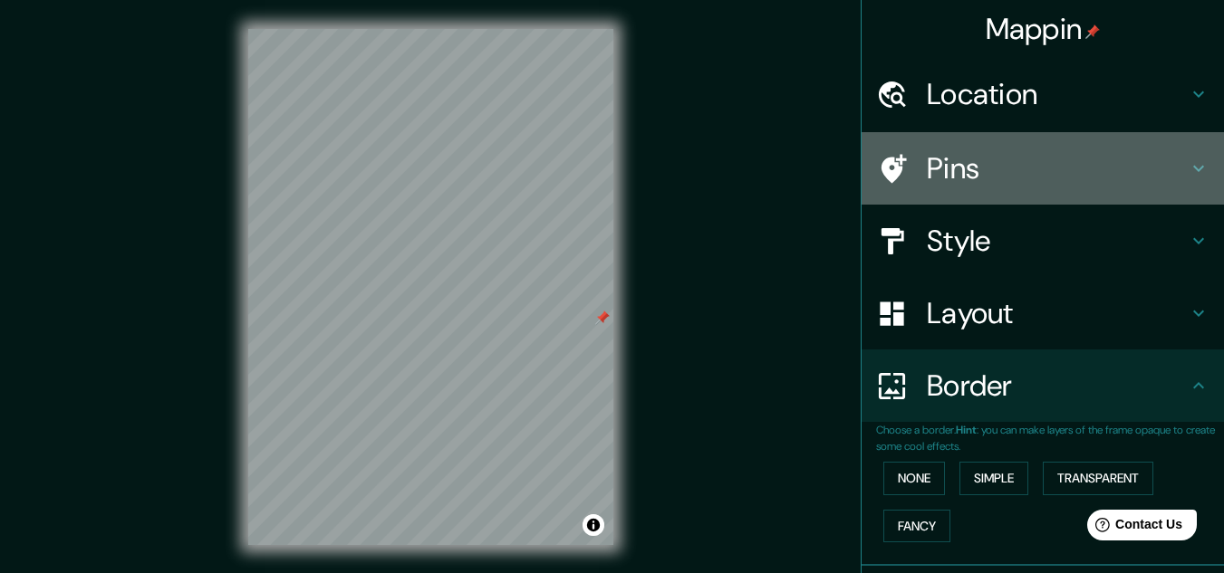
click at [960, 180] on h4 "Pins" at bounding box center [1056, 168] width 261 height 36
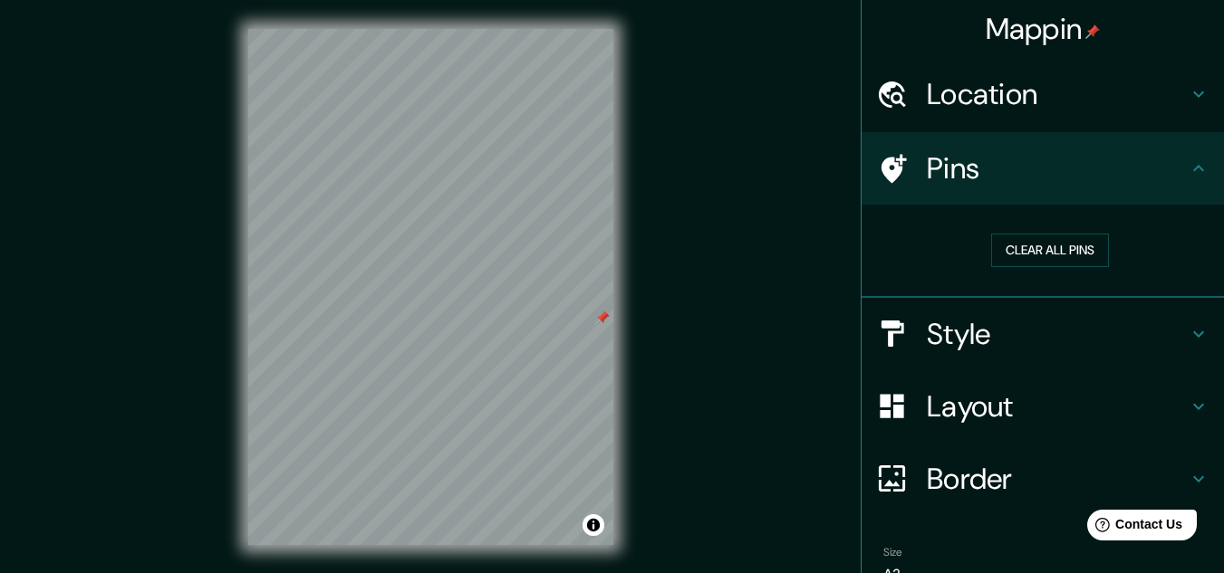
click at [963, 167] on h4 "Pins" at bounding box center [1056, 168] width 261 height 36
click at [944, 321] on h4 "Style" at bounding box center [1056, 334] width 261 height 36
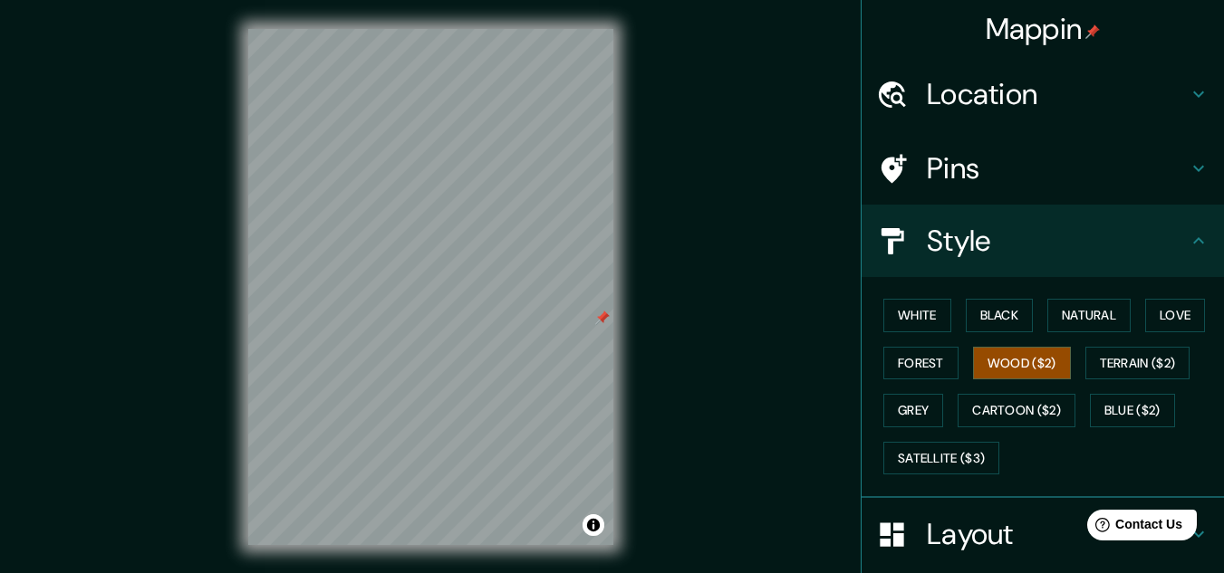
click at [958, 252] on h4 "Style" at bounding box center [1056, 241] width 261 height 36
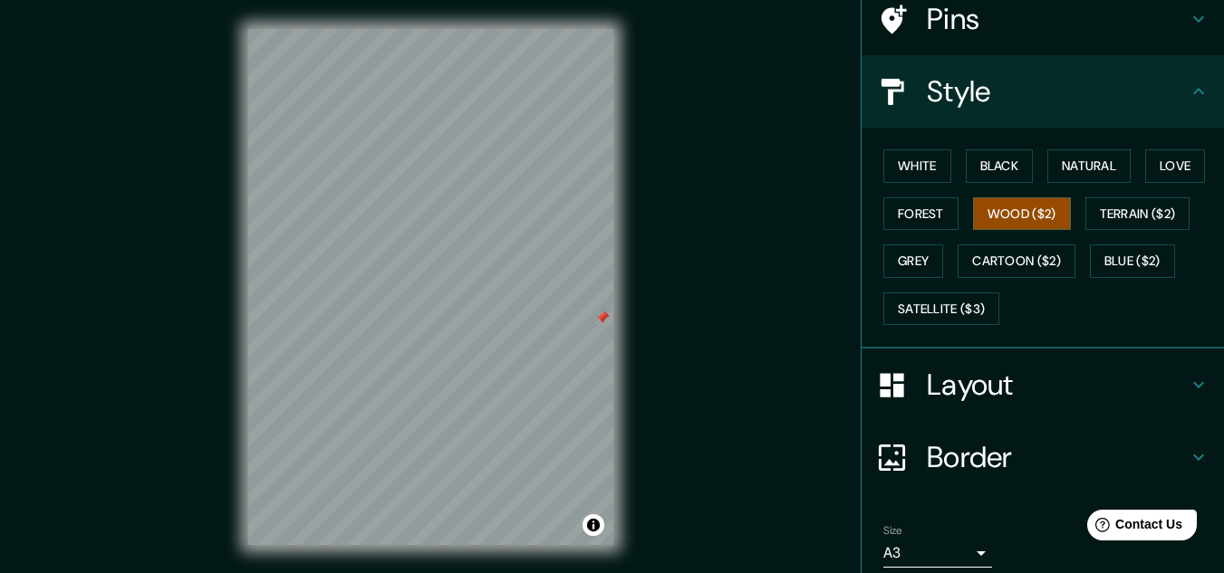
scroll to position [221, 0]
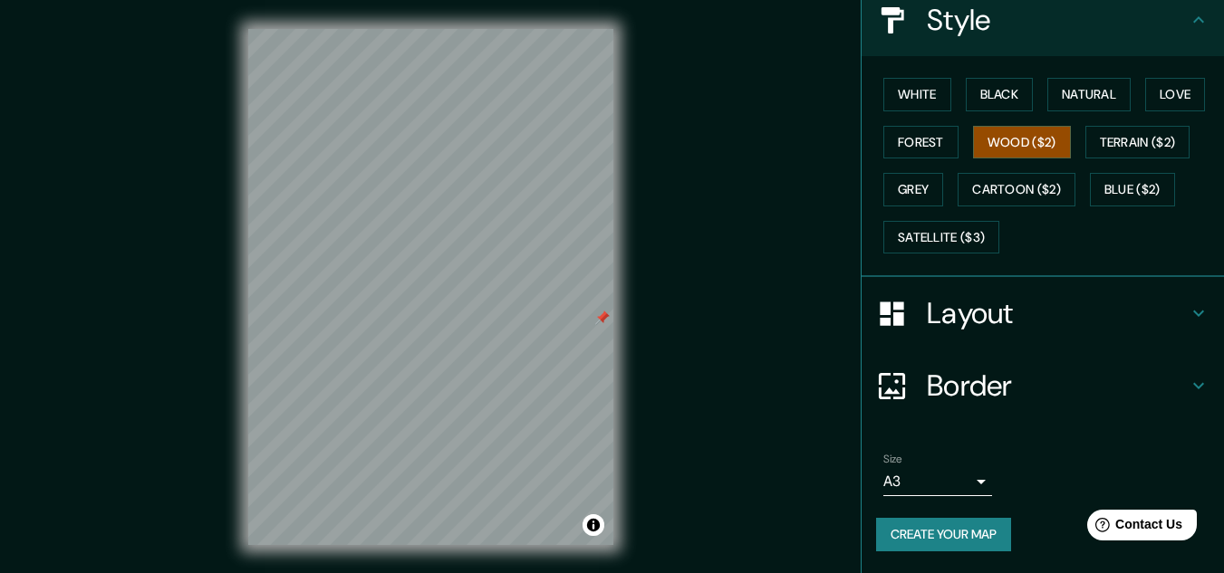
click at [926, 301] on h4 "Layout" at bounding box center [1056, 313] width 261 height 36
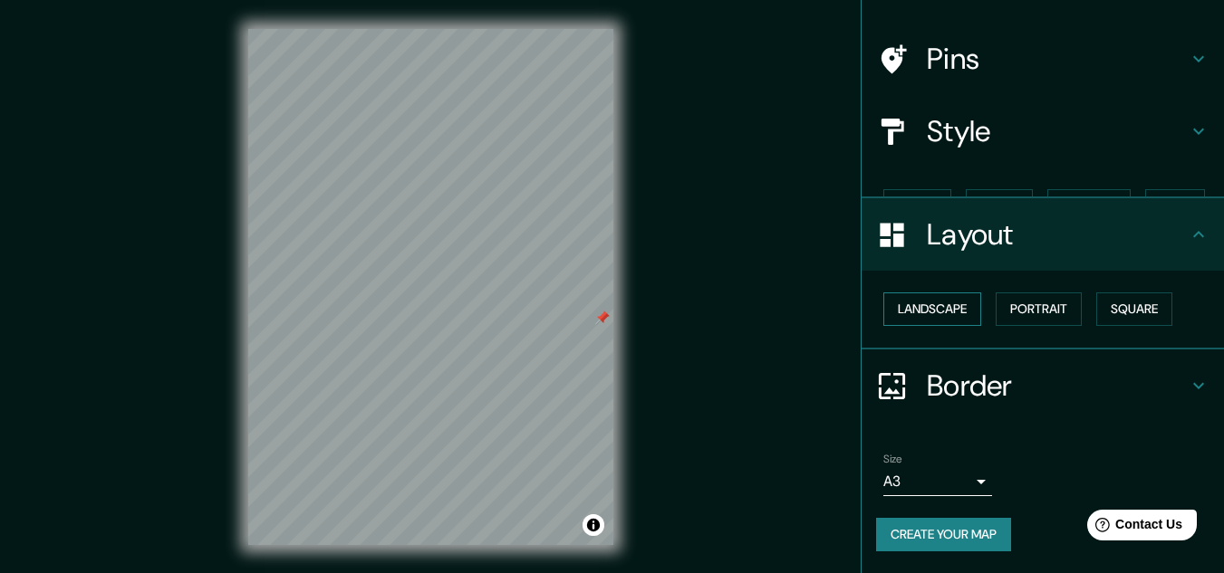
scroll to position [78, 0]
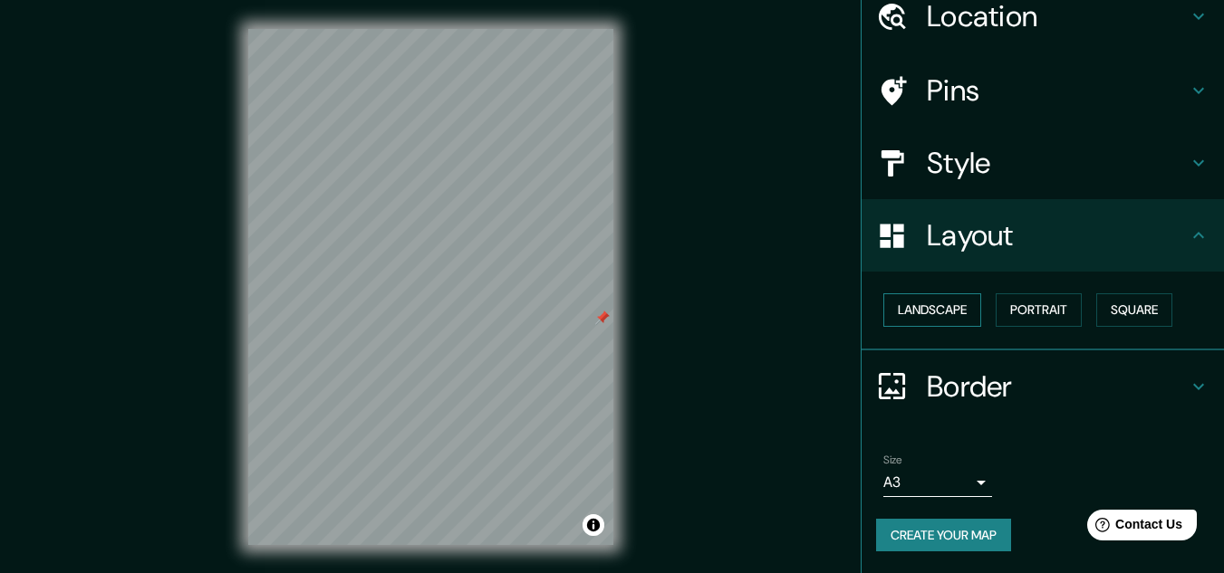
click at [916, 313] on button "Landscape" at bounding box center [932, 310] width 98 height 34
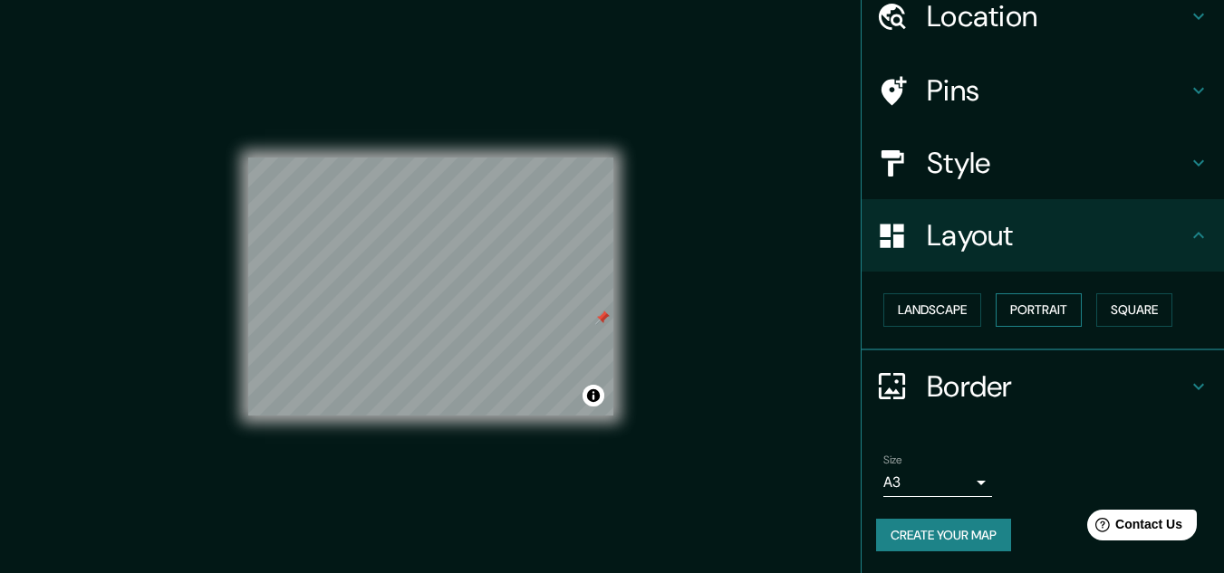
click at [1026, 312] on button "Portrait" at bounding box center [1038, 310] width 86 height 34
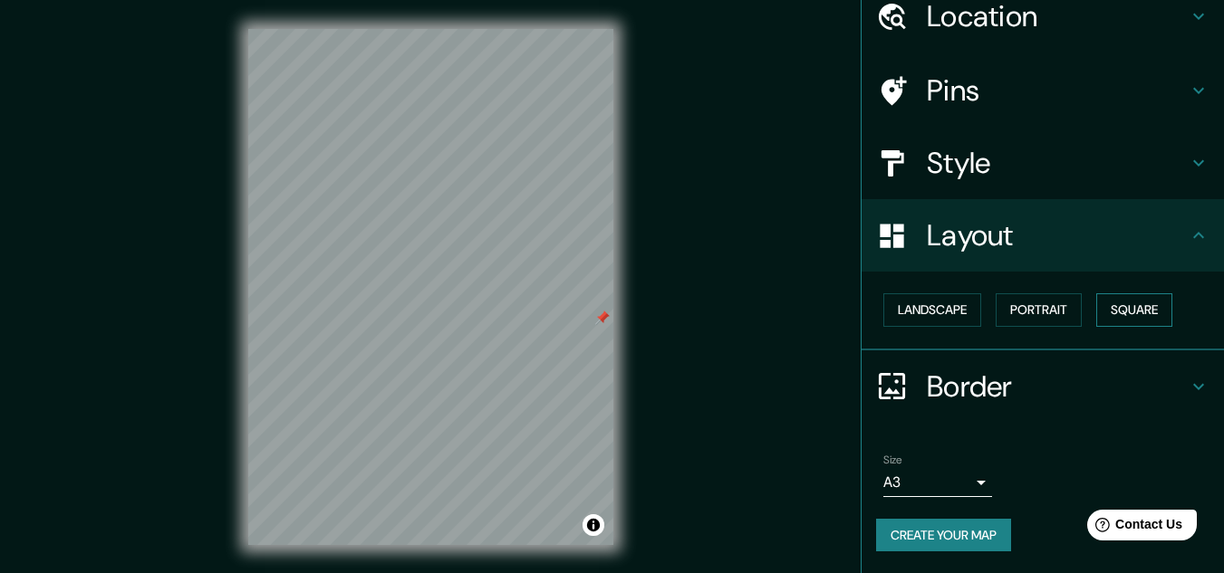
click at [1110, 308] on button "Square" at bounding box center [1134, 310] width 76 height 34
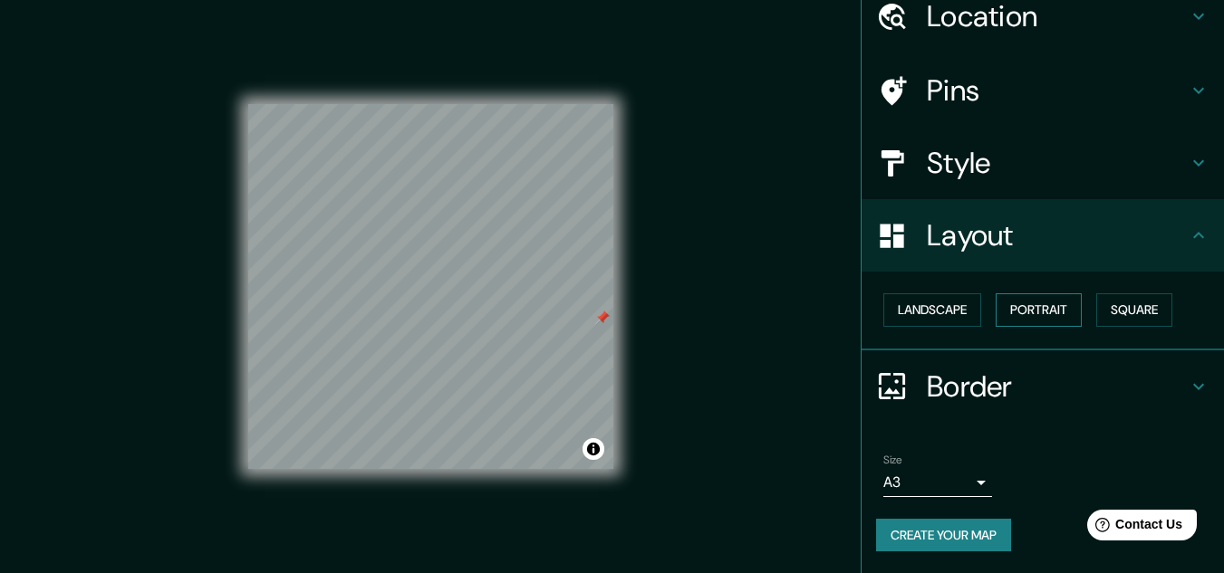
click at [1014, 313] on button "Portrait" at bounding box center [1038, 310] width 86 height 34
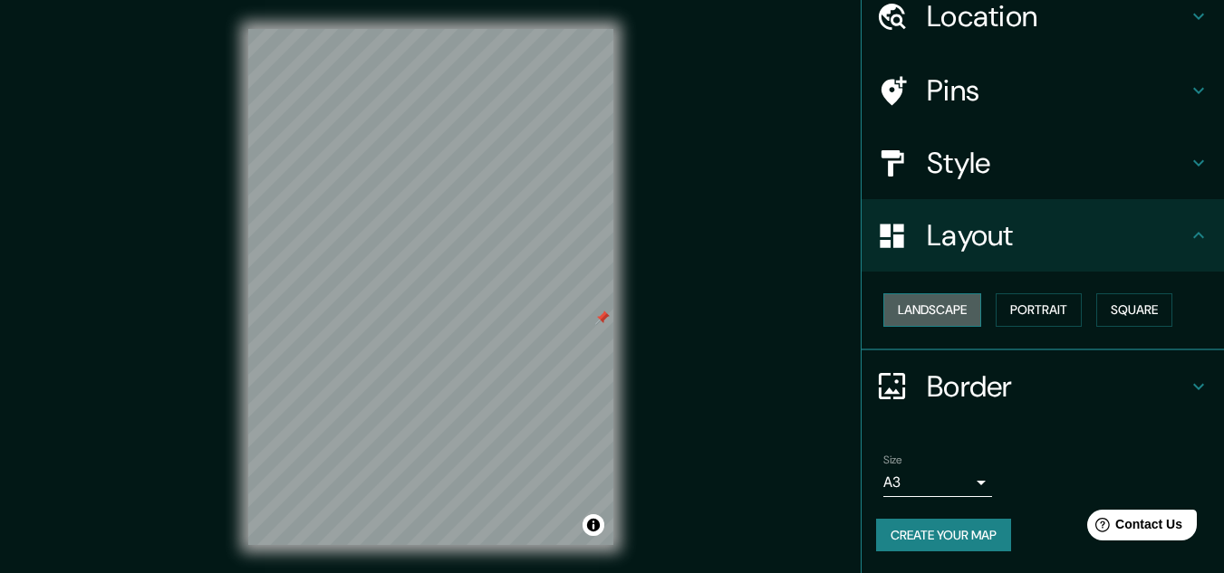
click at [928, 309] on button "Landscape" at bounding box center [932, 310] width 98 height 34
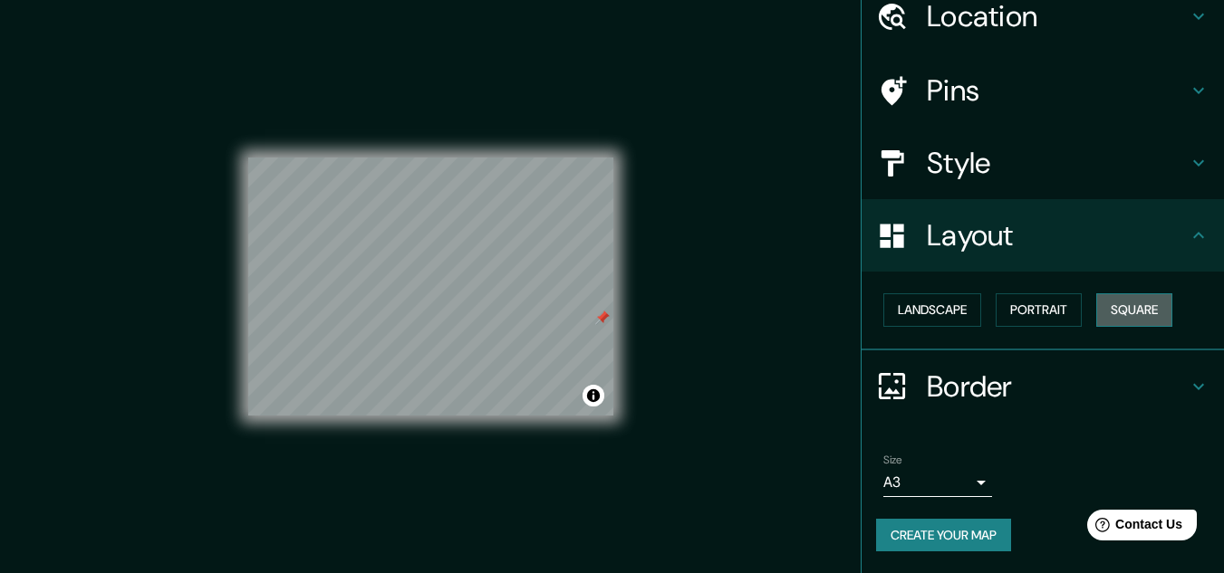
click at [1108, 314] on button "Square" at bounding box center [1134, 310] width 76 height 34
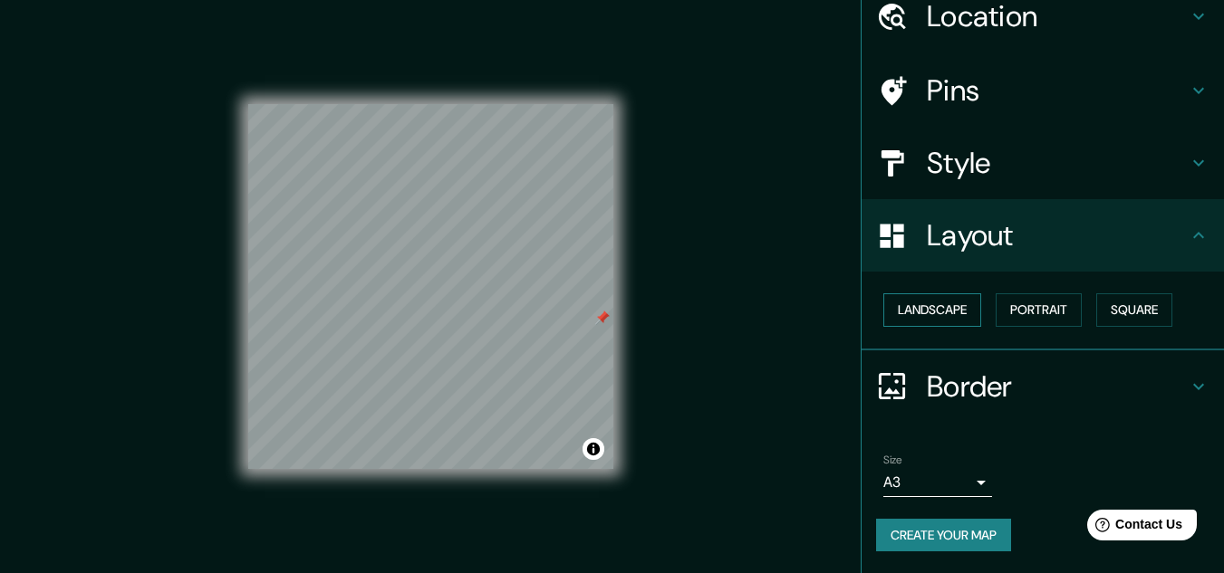
click at [914, 319] on button "Landscape" at bounding box center [932, 310] width 98 height 34
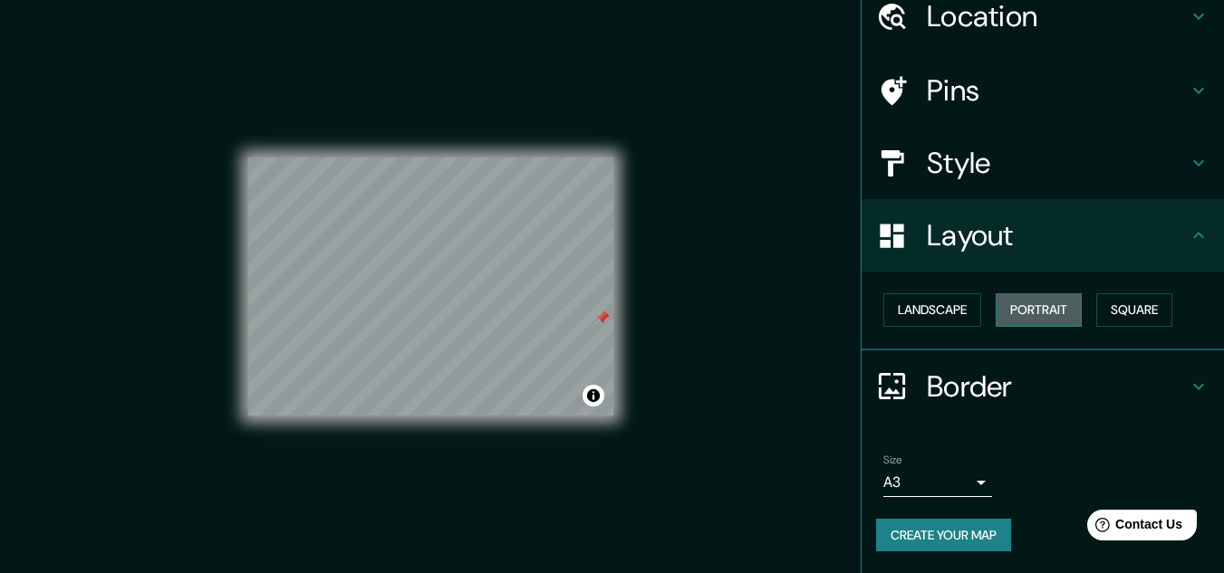
click at [1009, 310] on button "Portrait" at bounding box center [1038, 310] width 86 height 34
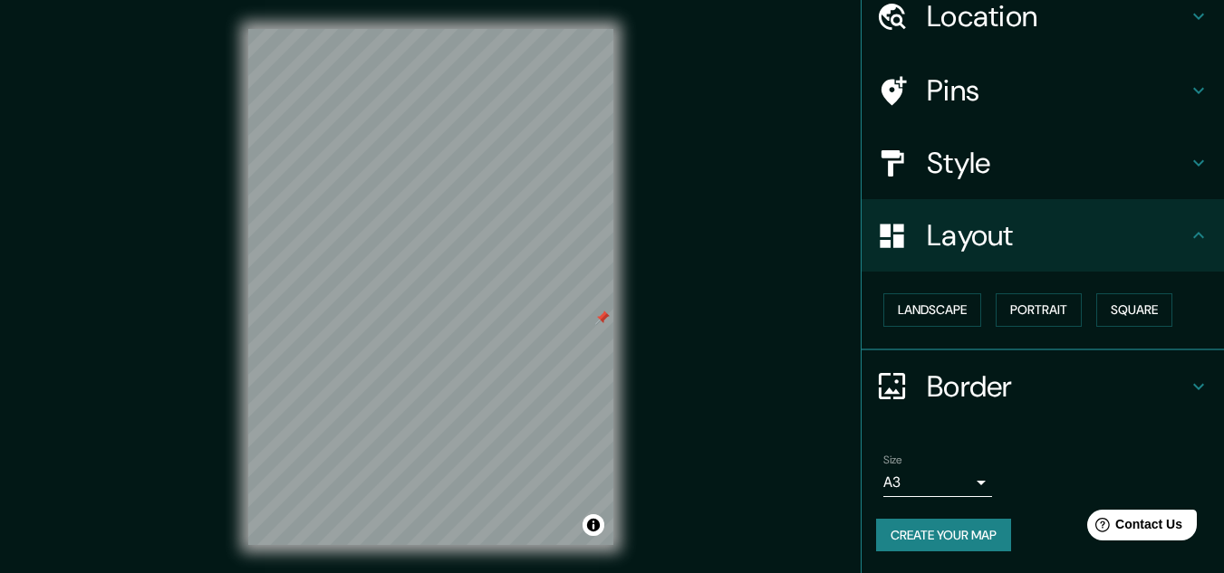
click at [780, 306] on div "Mappin Location Cajamarca, Departamento de Cajamarca, Perú Pins Style Layout La…" at bounding box center [612, 301] width 1224 height 603
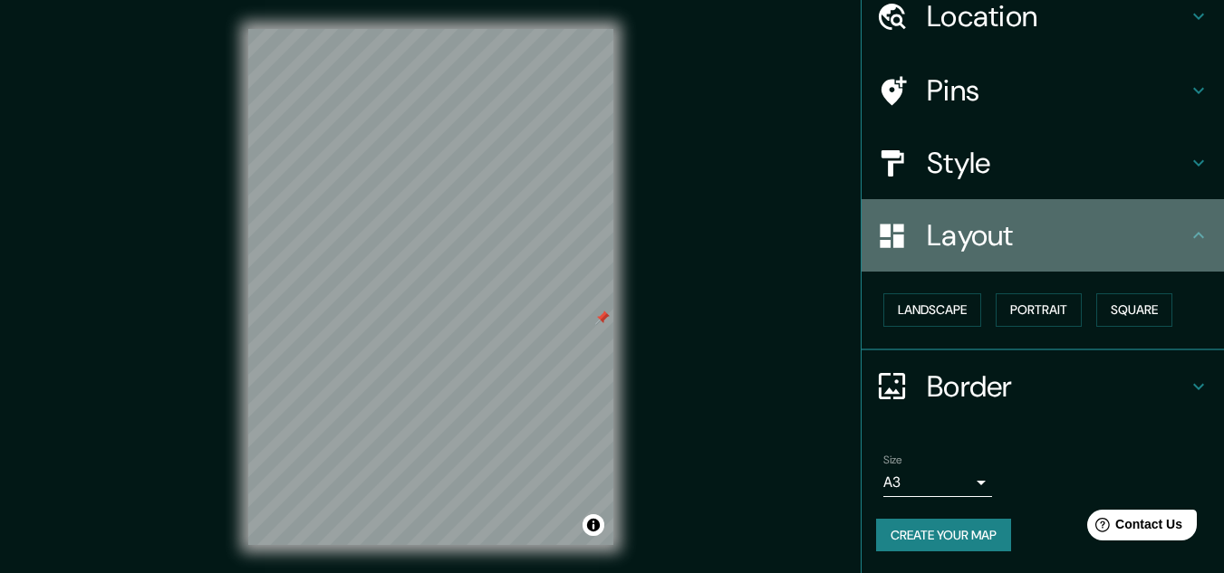
click at [1000, 231] on h4 "Layout" at bounding box center [1056, 235] width 261 height 36
